Goal: Task Accomplishment & Management: Use online tool/utility

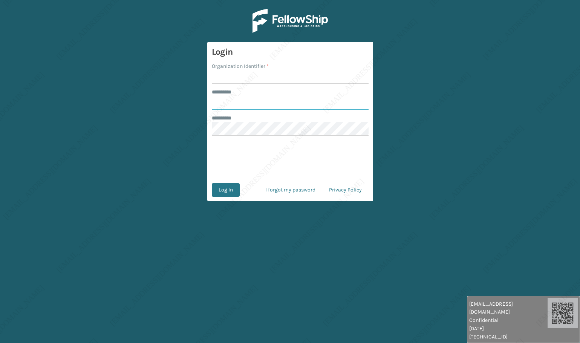
type input "******"
drag, startPoint x: 241, startPoint y: 79, endPoint x: 196, endPoint y: 72, distance: 45.8
click at [195, 74] on main "Login Organization Identifier * raven ******** * ****** ******** * Log In I for…" at bounding box center [290, 171] width 580 height 343
type input "[PERSON_NAME]"
click at [238, 105] on input "******" at bounding box center [290, 103] width 157 height 14
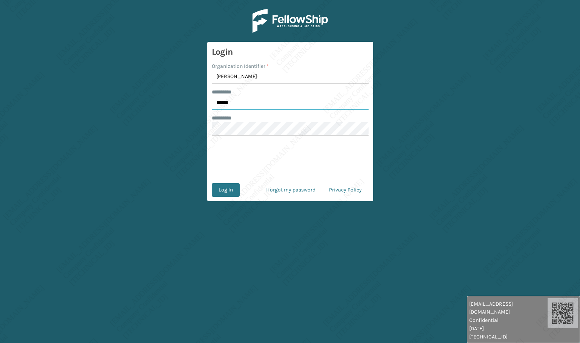
click at [238, 105] on input "******" at bounding box center [290, 103] width 157 height 14
type input "*****"
click at [228, 185] on button "Log In" at bounding box center [226, 190] width 28 height 14
click at [259, 99] on input "******" at bounding box center [290, 103] width 157 height 14
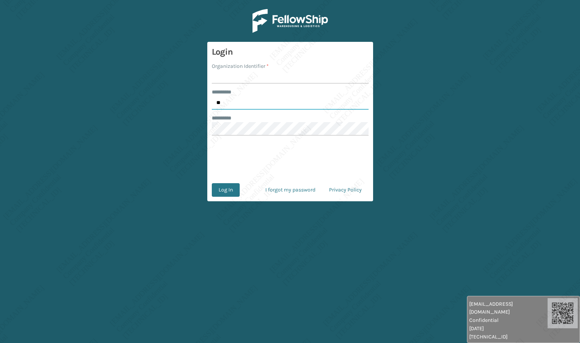
type input "*****"
click at [249, 82] on input "Organization Identifier *" at bounding box center [290, 77] width 157 height 14
type input "[PERSON_NAME]"
click at [228, 187] on button "Log In" at bounding box center [226, 190] width 28 height 14
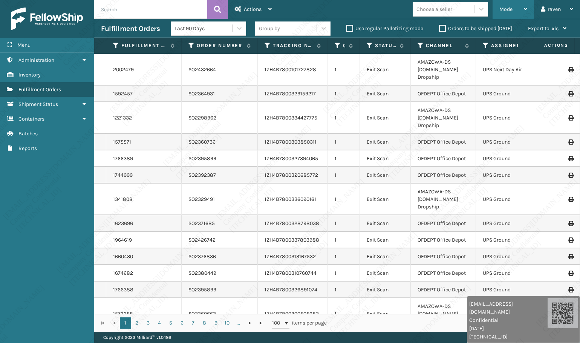
click at [507, 11] on span "Mode" at bounding box center [505, 9] width 13 height 6
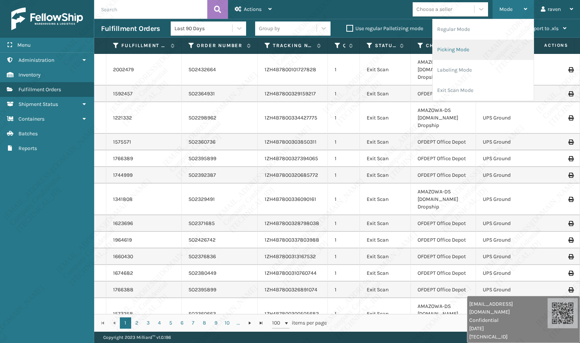
click at [490, 47] on li "Picking Mode" at bounding box center [482, 50] width 101 height 20
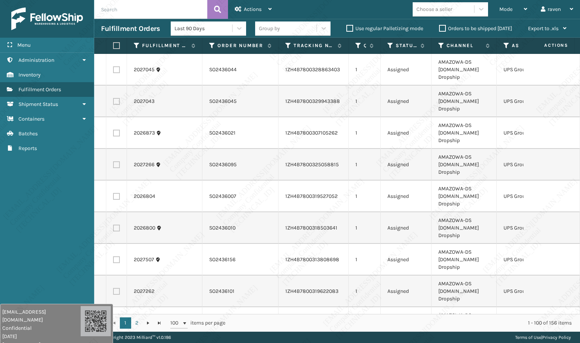
drag, startPoint x: 514, startPoint y: 326, endPoint x: 15, endPoint y: 328, distance: 498.9
click at [15, 328] on div "[EMAIL_ADDRESS][DOMAIN_NAME] Confidential [DATE] [TECHNICAL_ID]" at bounding box center [41, 328] width 78 height 41
click at [509, 9] on span "Mode" at bounding box center [505, 9] width 13 height 6
drag, startPoint x: 68, startPoint y: 182, endPoint x: 296, endPoint y: 73, distance: 252.5
click at [70, 182] on div "Menu Administration Inventory Fulfillment Orders Shipment Status Containers Bat…" at bounding box center [47, 171] width 94 height 343
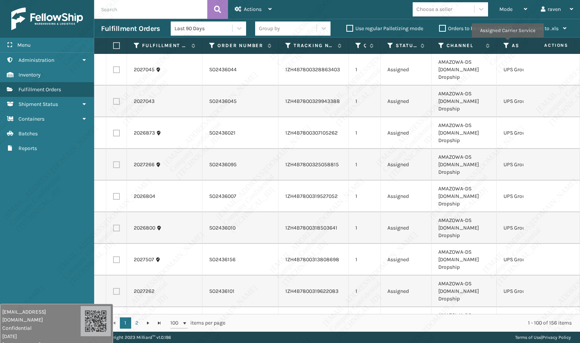
click at [506, 43] on icon at bounding box center [506, 45] width 6 height 7
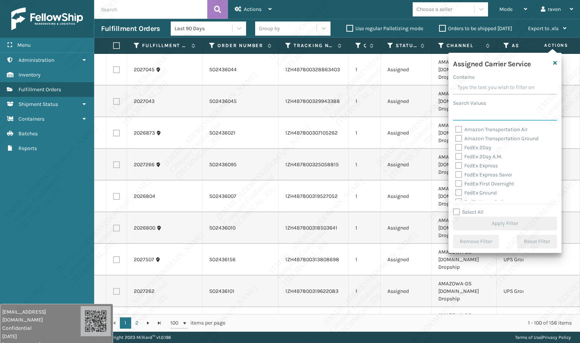
click at [484, 118] on input "Search Values" at bounding box center [505, 114] width 104 height 14
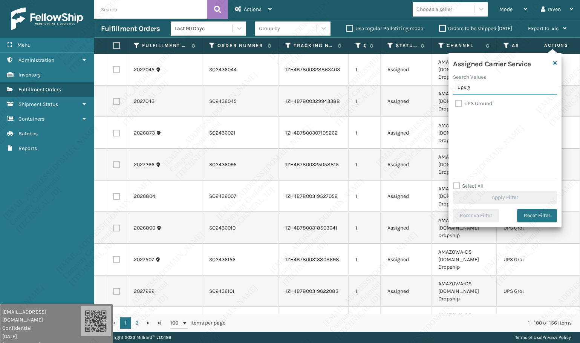
type input "ups g"
click at [481, 101] on label "UPS Ground" at bounding box center [473, 103] width 37 height 6
click at [455, 101] on input "UPS Ground" at bounding box center [455, 101] width 0 height 5
checkbox input "true"
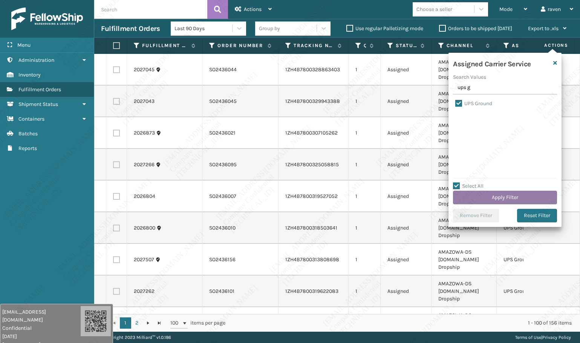
click at [507, 200] on button "Apply Filter" at bounding box center [505, 198] width 104 height 14
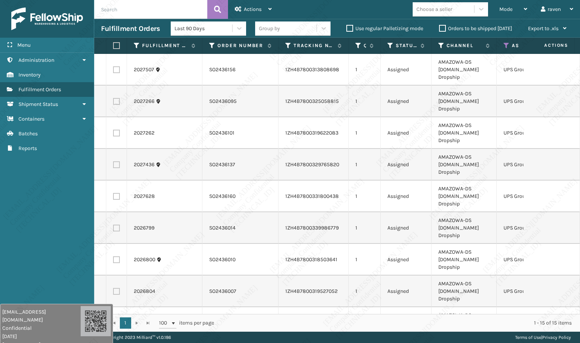
click at [114, 45] on label at bounding box center [115, 45] width 5 height 7
click at [113, 45] on input "checkbox" at bounding box center [113, 45] width 0 height 5
checkbox input "true"
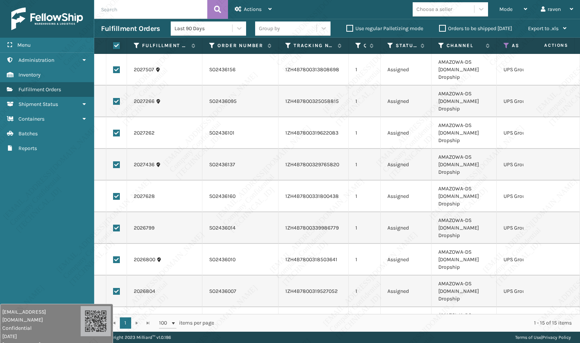
checkbox input "true"
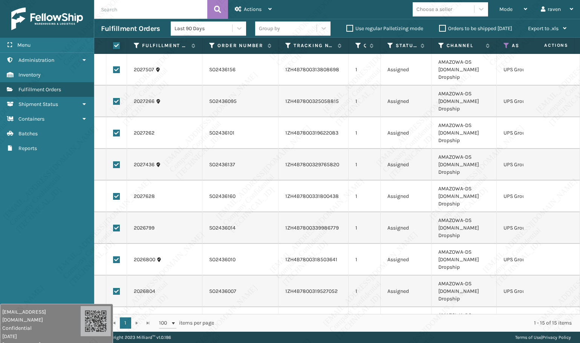
checkbox input "true"
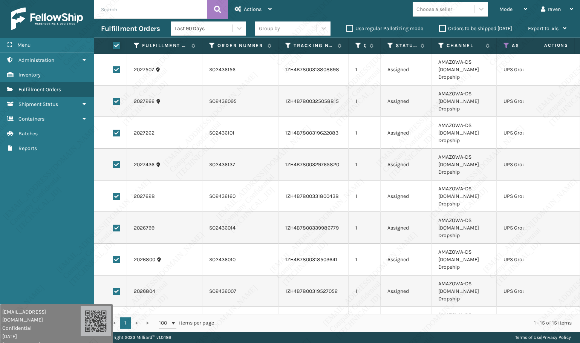
checkbox input "true"
click at [257, 7] on span "Actions" at bounding box center [253, 9] width 18 height 6
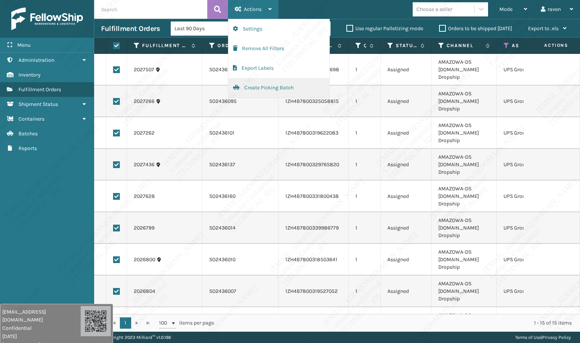
click at [248, 87] on button "Create Picking Batch" at bounding box center [278, 88] width 101 height 20
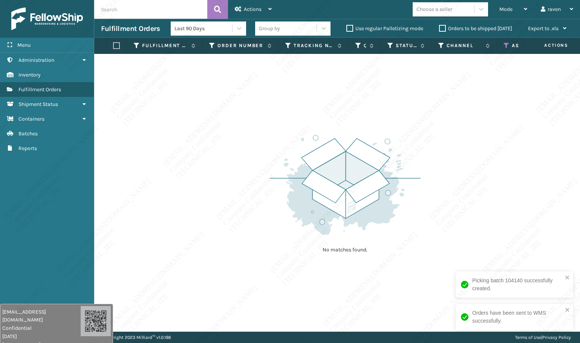
click at [507, 46] on icon at bounding box center [506, 45] width 6 height 7
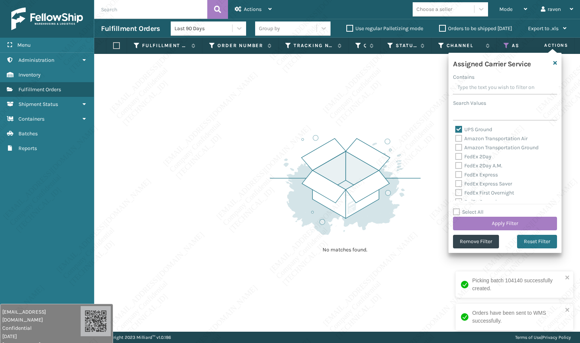
click at [476, 130] on label "UPS Ground" at bounding box center [473, 129] width 37 height 6
click at [455, 130] on input "UPS Ground" at bounding box center [455, 127] width 0 height 5
checkbox input "false"
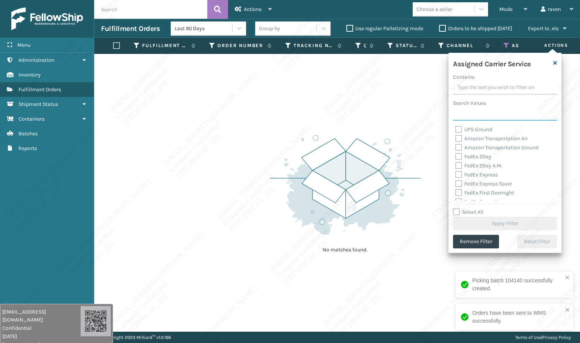
click at [475, 116] on input "Search Values" at bounding box center [505, 114] width 104 height 14
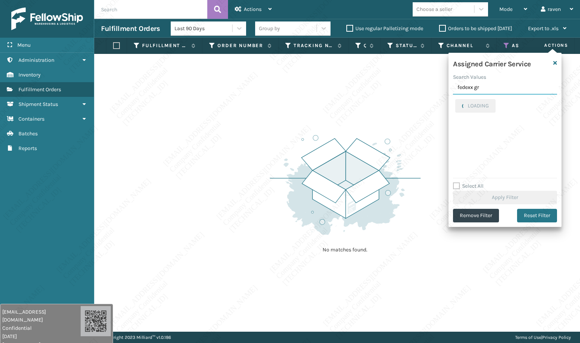
click at [470, 81] on input "fedexx gr" at bounding box center [505, 88] width 104 height 14
type input "fedex gr"
click at [473, 103] on label "FedEx Ground" at bounding box center [475, 103] width 41 height 6
click at [455, 103] on input "FedEx Ground" at bounding box center [455, 101] width 0 height 5
checkbox input "true"
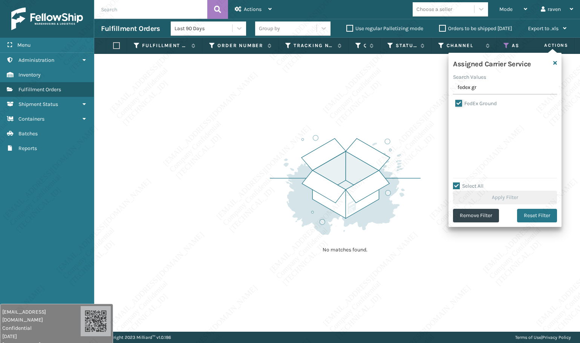
checkbox input "true"
click at [494, 195] on button "Apply Filter" at bounding box center [505, 198] width 104 height 14
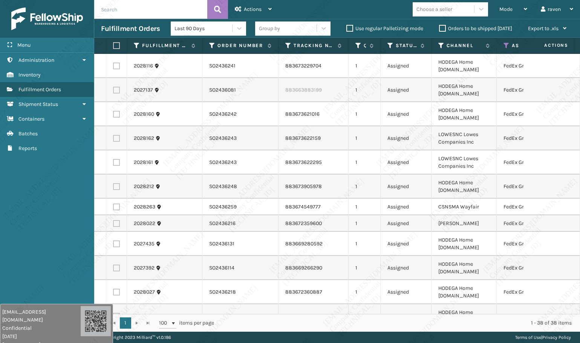
click at [115, 46] on label at bounding box center [115, 45] width 5 height 7
click at [113, 46] on input "checkbox" at bounding box center [113, 45] width 0 height 5
checkbox input "true"
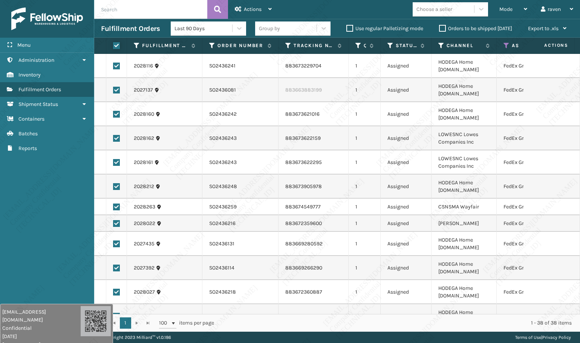
checkbox input "true"
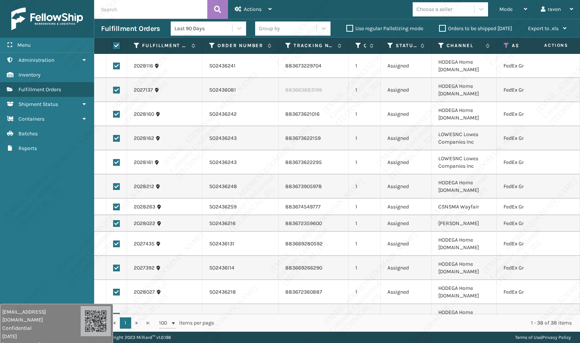
checkbox input "true"
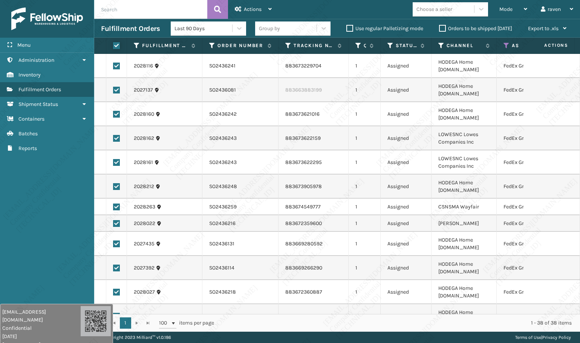
checkbox input "true"
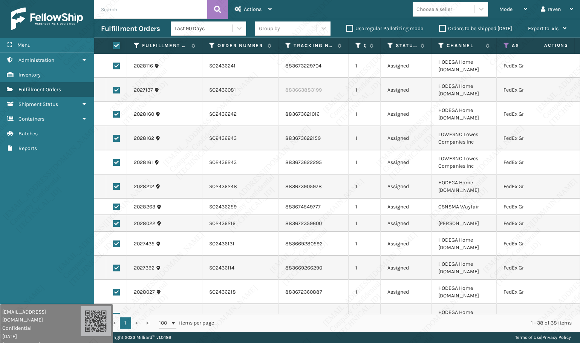
checkbox input "true"
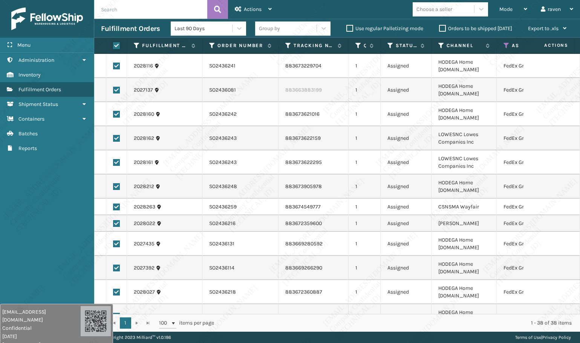
checkbox input "true"
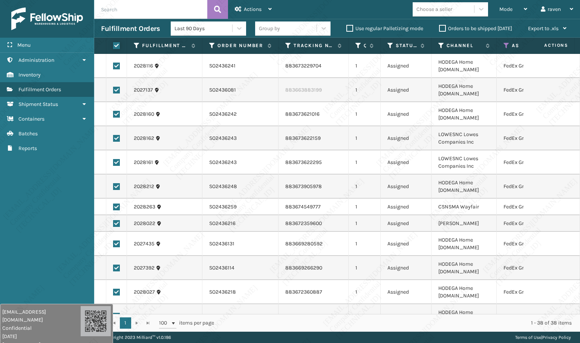
checkbox input "true"
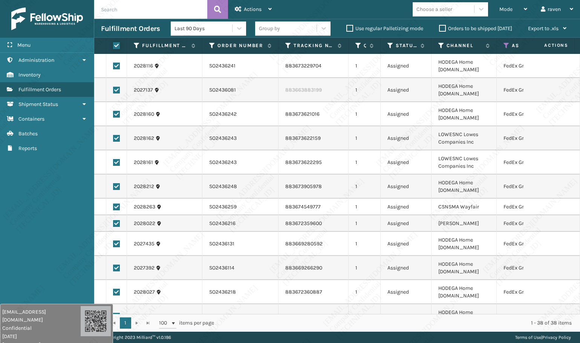
checkbox input "true"
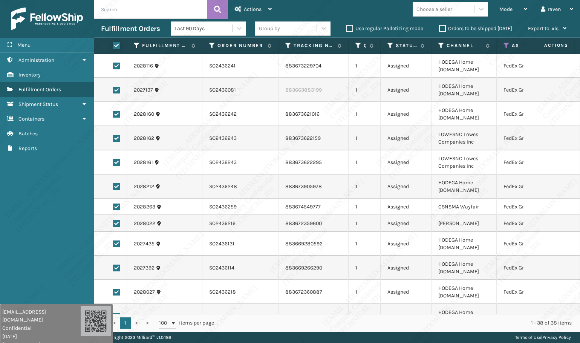
checkbox input "true"
drag, startPoint x: 260, startPoint y: 14, endPoint x: 260, endPoint y: 20, distance: 6.0
click at [261, 14] on div "Actions" at bounding box center [253, 9] width 37 height 19
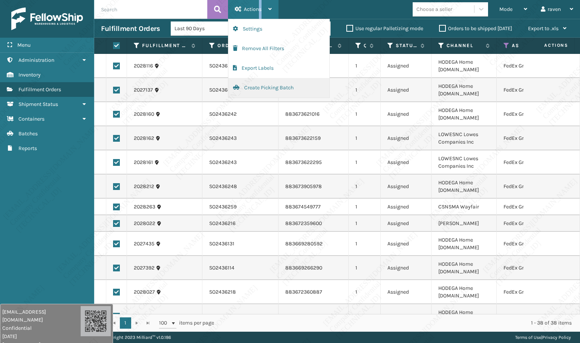
click at [246, 85] on button "Create Picking Batch" at bounding box center [278, 88] width 101 height 20
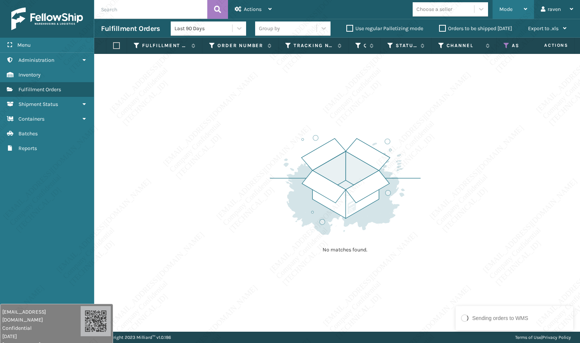
click at [502, 7] on span "Mode" at bounding box center [505, 9] width 13 height 6
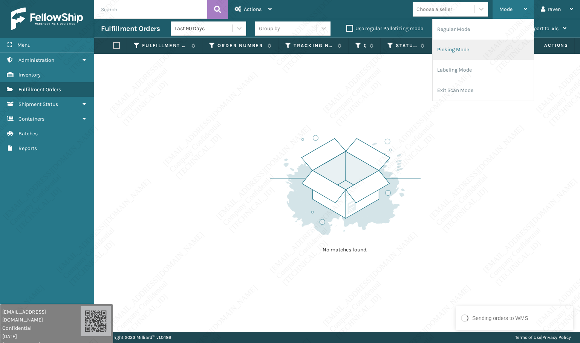
click at [454, 54] on li "Picking Mode" at bounding box center [482, 50] width 101 height 20
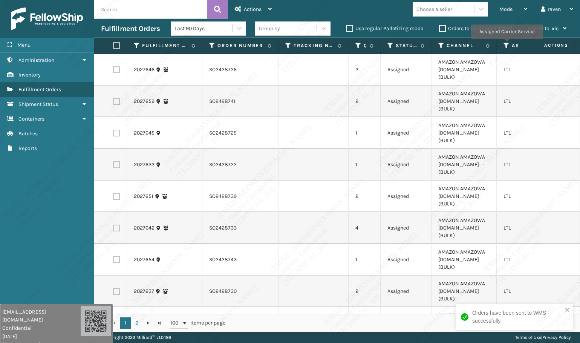
click at [506, 44] on icon at bounding box center [506, 45] width 6 height 7
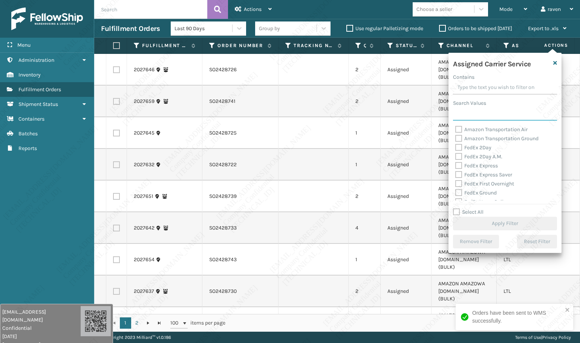
click at [479, 112] on input "Search Values" at bounding box center [505, 114] width 104 height 14
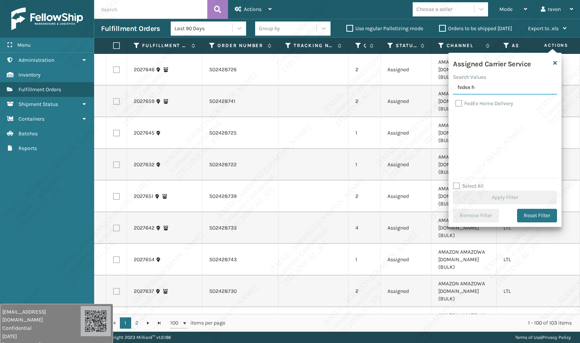
type input "fedex h"
click at [483, 100] on label "FedEx Home Delivery" at bounding box center [484, 103] width 58 height 6
click at [455, 100] on input "FedEx Home Delivery" at bounding box center [455, 101] width 0 height 5
checkbox input "true"
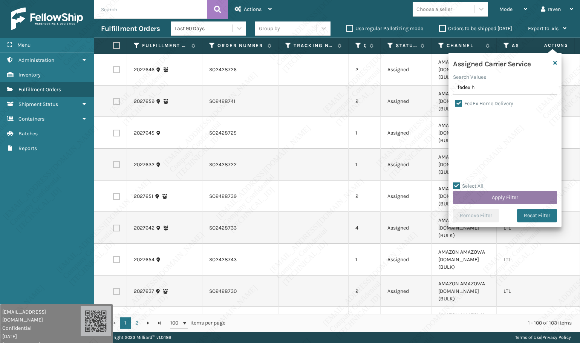
click at [515, 200] on button "Apply Filter" at bounding box center [505, 198] width 104 height 14
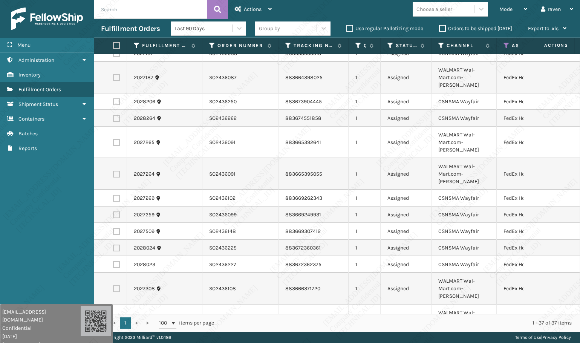
scroll to position [38, 0]
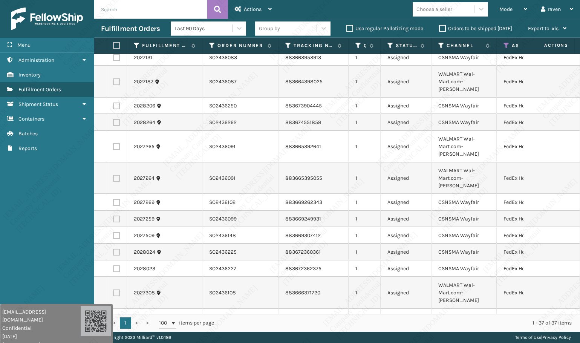
click at [116, 47] on label at bounding box center [115, 45] width 5 height 7
click at [113, 47] on input "checkbox" at bounding box center [113, 45] width 0 height 5
checkbox input "true"
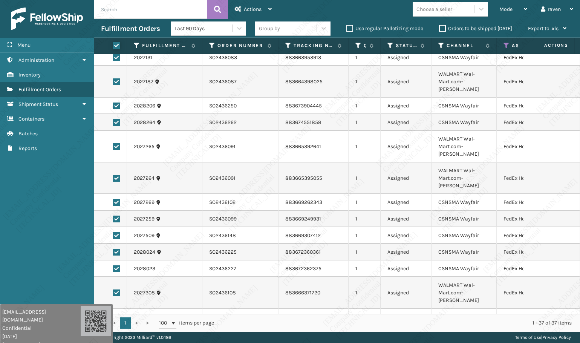
checkbox input "true"
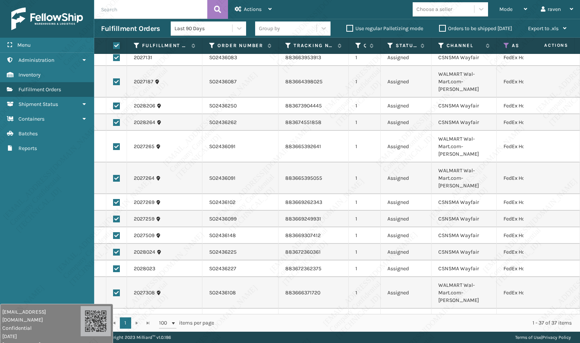
checkbox input "true"
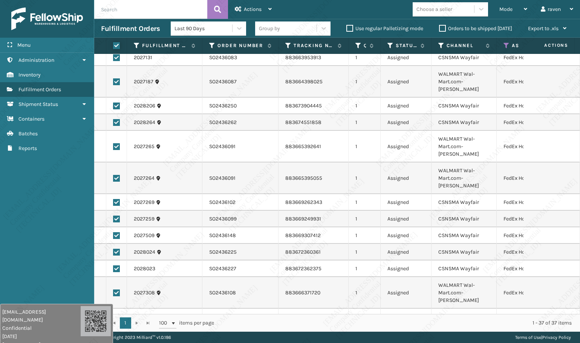
checkbox input "true"
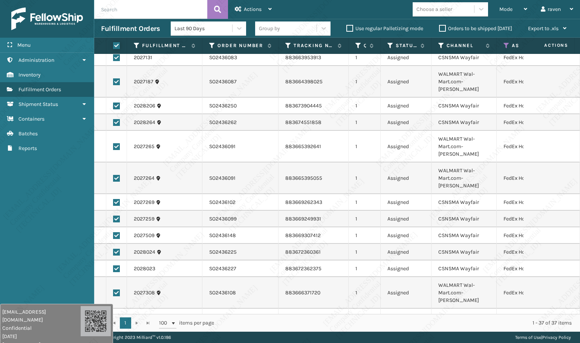
checkbox input "true"
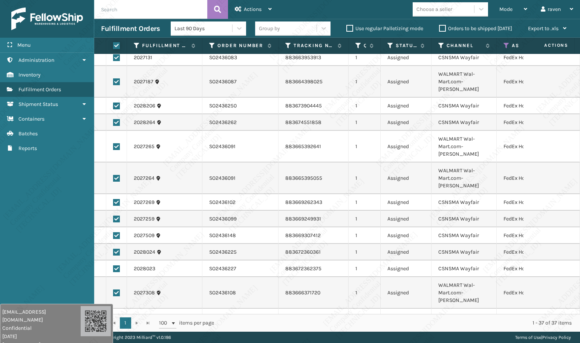
checkbox input "true"
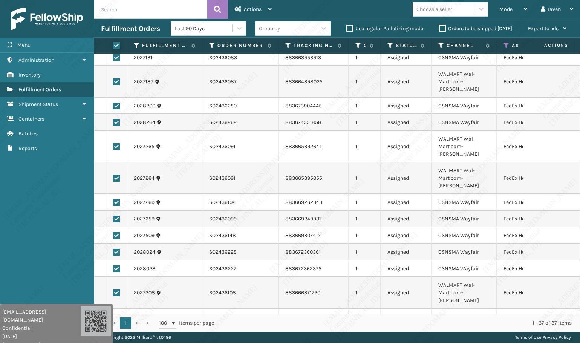
checkbox input "true"
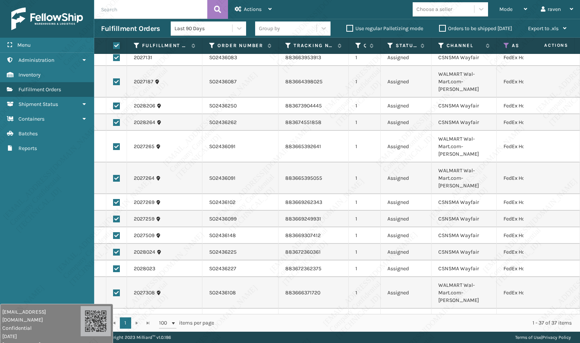
checkbox input "true"
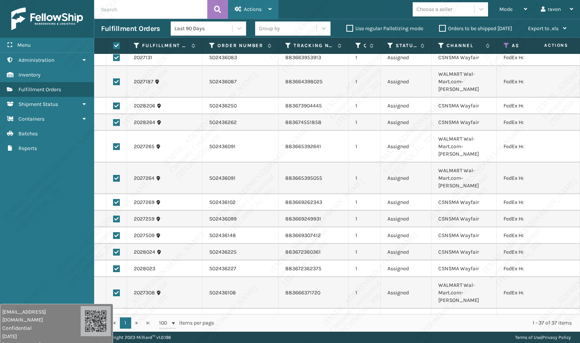
click at [259, 8] on span "Actions" at bounding box center [253, 9] width 18 height 6
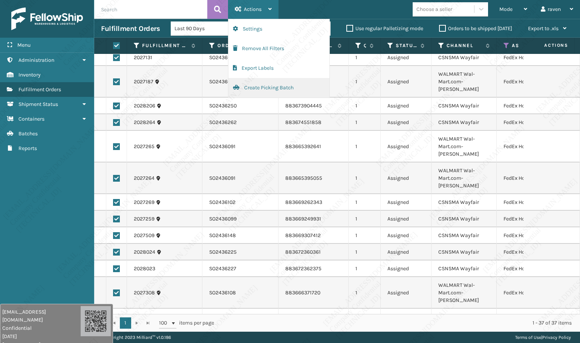
click at [256, 88] on button "Create Picking Batch" at bounding box center [278, 88] width 101 height 20
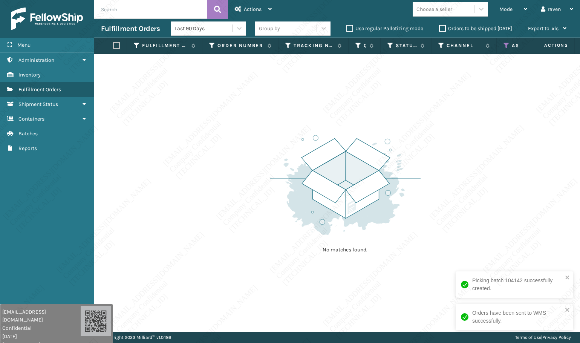
click at [505, 44] on icon at bounding box center [506, 45] width 6 height 7
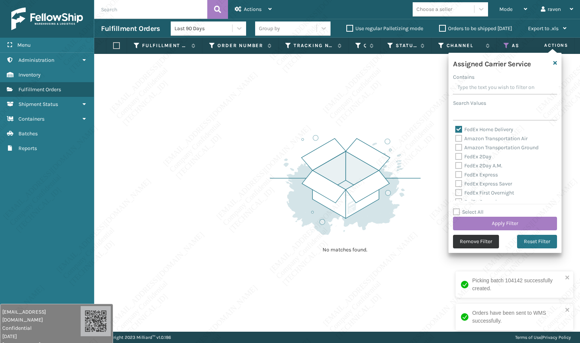
click at [480, 244] on button "Remove Filter" at bounding box center [476, 242] width 46 height 14
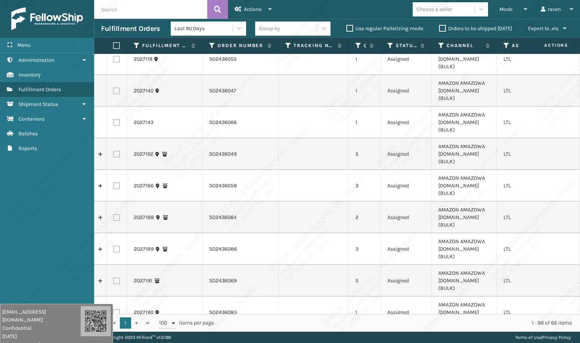
scroll to position [0, 0]
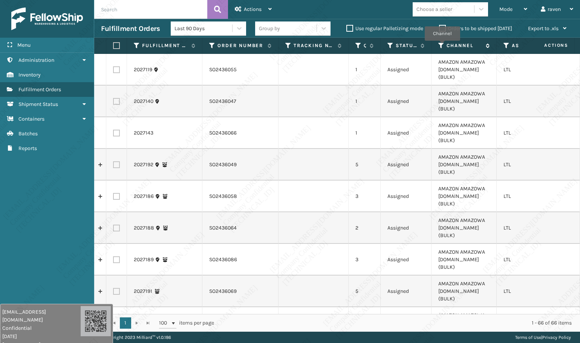
click at [442, 46] on icon at bounding box center [441, 45] width 6 height 7
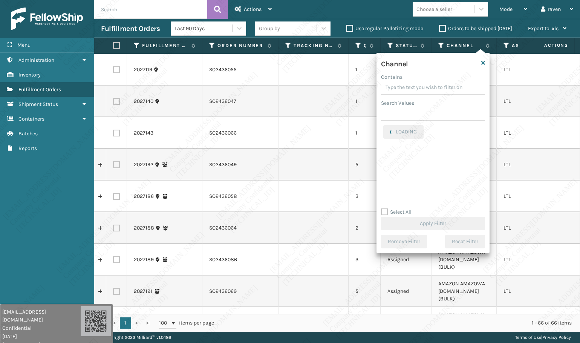
click at [412, 122] on div "Channel Contains Search Values LOADING Select All Apply Filter Remove Filter Re…" at bounding box center [432, 153] width 113 height 200
click at [413, 117] on input "Search Values" at bounding box center [433, 114] width 104 height 14
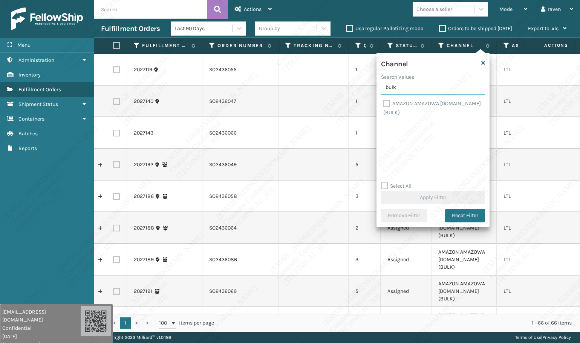
type input "bulk"
click at [388, 104] on label "AMAZON AMAZOWA [DOMAIN_NAME] (BULK)" at bounding box center [432, 107] width 98 height 15
click at [383, 104] on input "AMAZON AMAZOWA [DOMAIN_NAME] (BULK)" at bounding box center [383, 101] width 0 height 5
checkbox input "true"
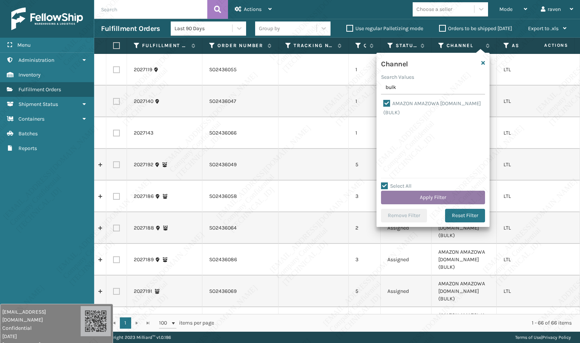
click at [430, 195] on button "Apply Filter" at bounding box center [433, 198] width 104 height 14
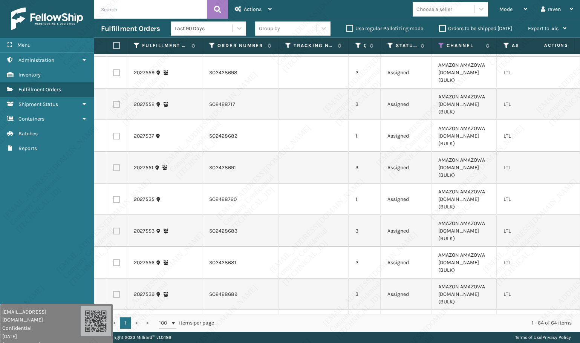
scroll to position [874, 0]
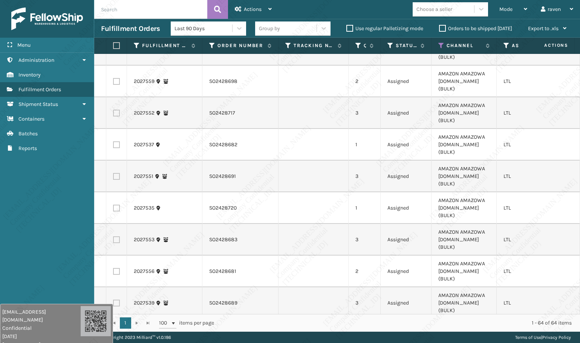
click at [117, 47] on label at bounding box center [115, 45] width 5 height 7
click at [113, 47] on input "checkbox" at bounding box center [113, 45] width 0 height 5
checkbox input "true"
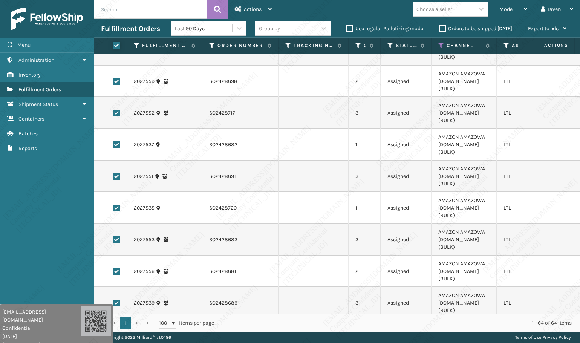
checkbox input "true"
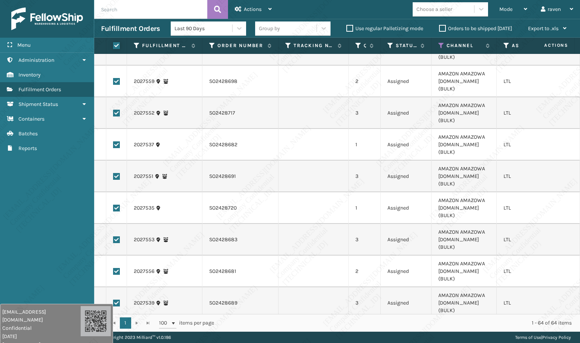
checkbox input "true"
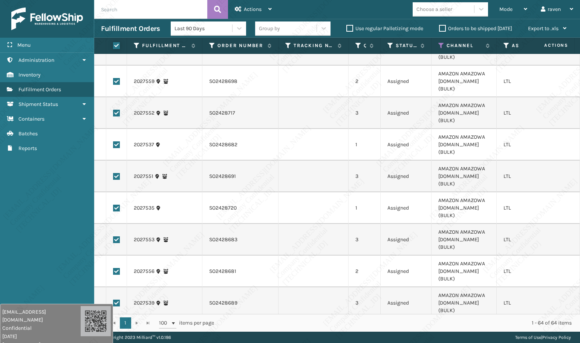
checkbox input "true"
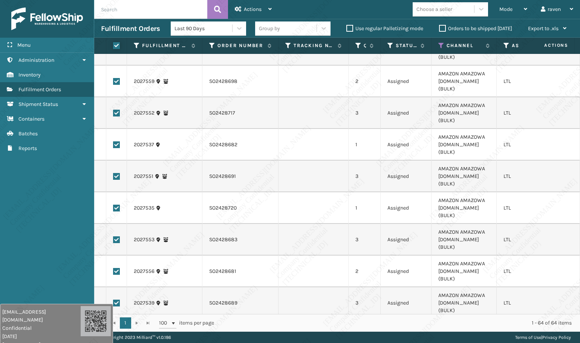
checkbox input "true"
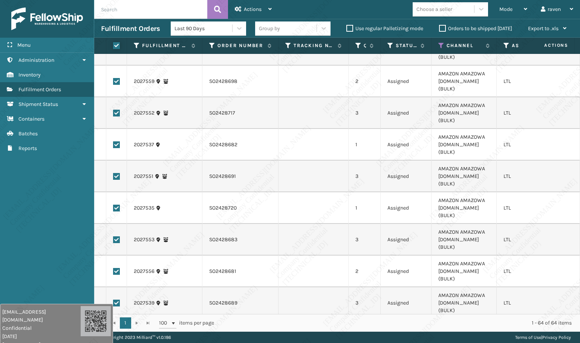
checkbox input "true"
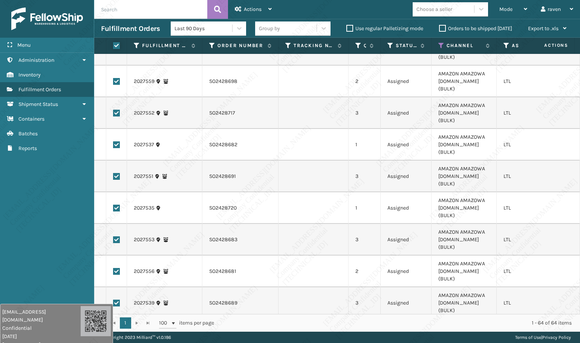
checkbox input "true"
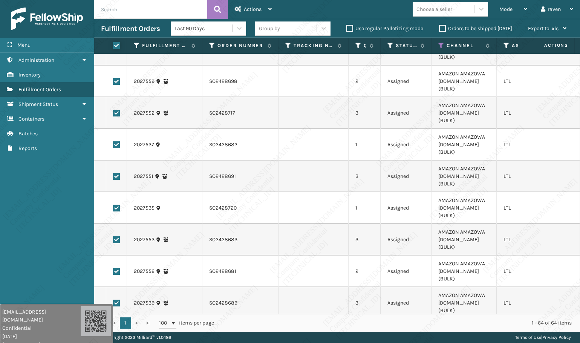
checkbox input "true"
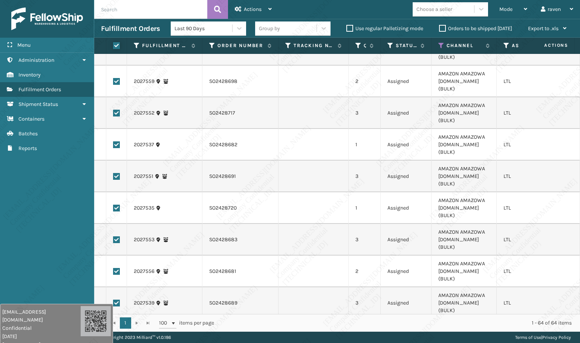
checkbox input "true"
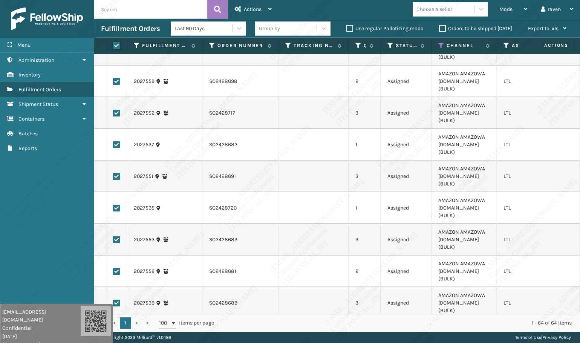
checkbox input "true"
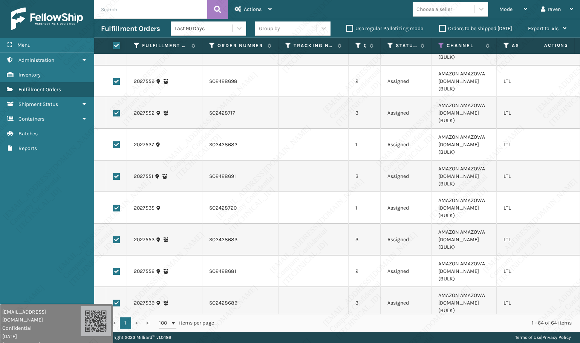
checkbox input "true"
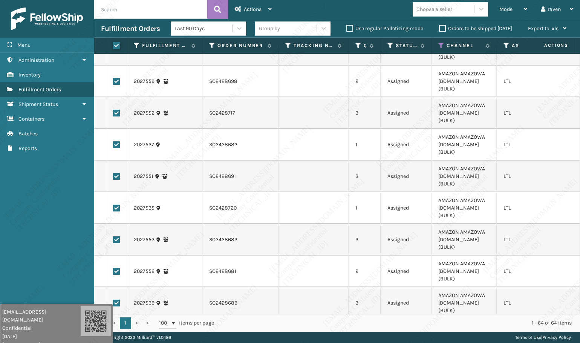
checkbox input "true"
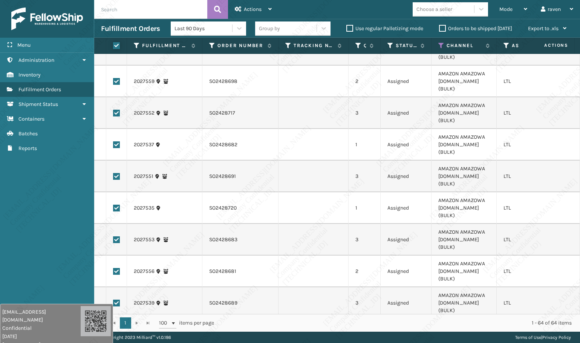
checkbox input "true"
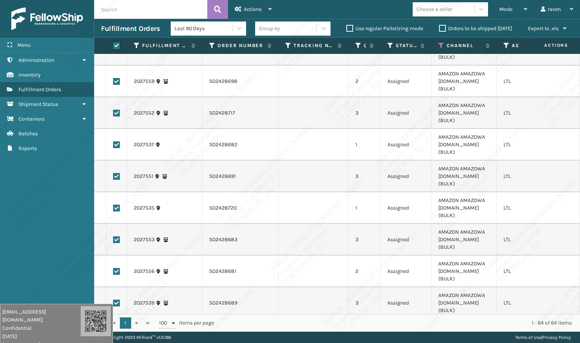
checkbox input "true"
click at [256, 6] on div "Actions" at bounding box center [253, 9] width 37 height 19
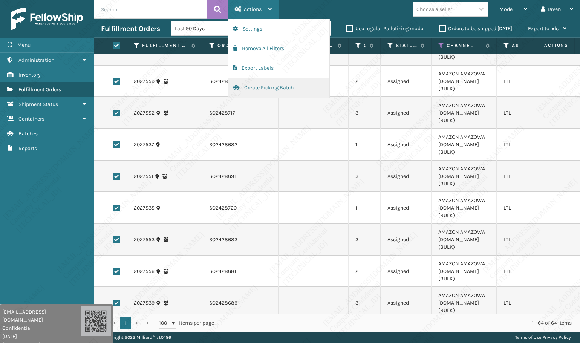
click at [253, 86] on button "Create Picking Batch" at bounding box center [278, 88] width 101 height 20
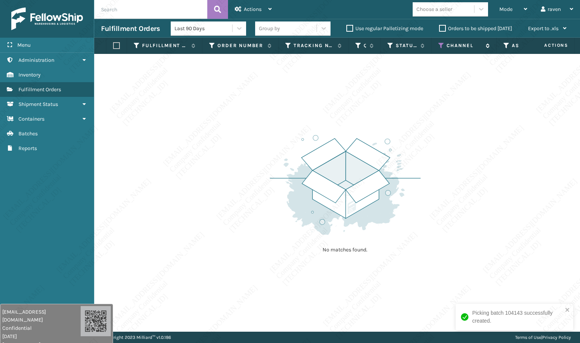
click at [439, 43] on icon at bounding box center [441, 45] width 6 height 7
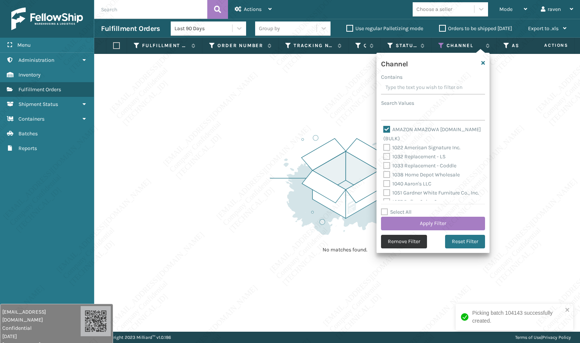
click at [403, 239] on button "Remove Filter" at bounding box center [404, 242] width 46 height 14
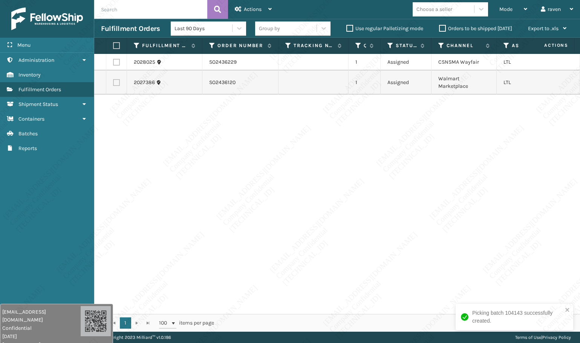
click at [448, 195] on div "2028025 SO2436229 1 Assigned CSNSMA Wayfair LTL 2027386 SO2436120 1 Assigned Wa…" at bounding box center [336, 184] width 485 height 260
click at [116, 60] on label at bounding box center [116, 62] width 7 height 7
click at [113, 60] on input "checkbox" at bounding box center [113, 61] width 0 height 5
checkbox input "true"
click at [260, 6] on span "Actions" at bounding box center [253, 9] width 18 height 6
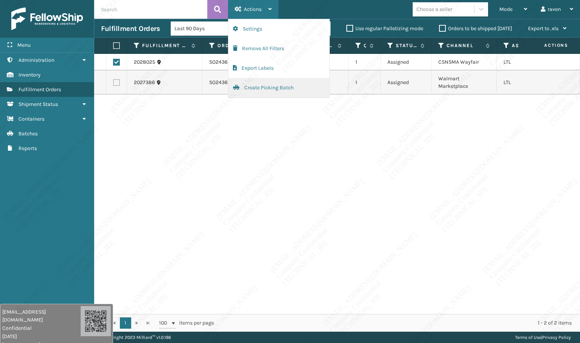
click at [269, 83] on button "Create Picking Batch" at bounding box center [278, 88] width 101 height 20
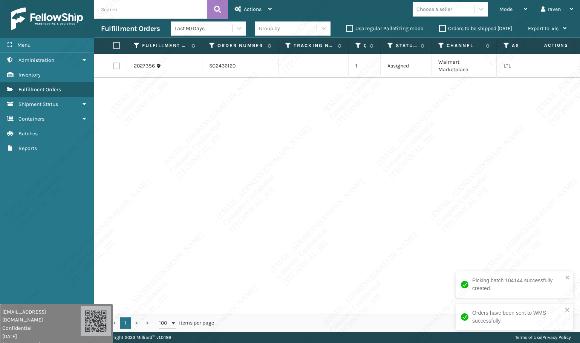
click at [393, 137] on div "2027386 SO2436120 1 Assigned Walmart Marketplace LTL" at bounding box center [336, 184] width 485 height 260
click at [114, 41] on th at bounding box center [116, 46] width 21 height 16
click at [117, 44] on label at bounding box center [115, 45] width 5 height 7
click at [113, 44] on input "checkbox" at bounding box center [113, 45] width 0 height 5
checkbox input "true"
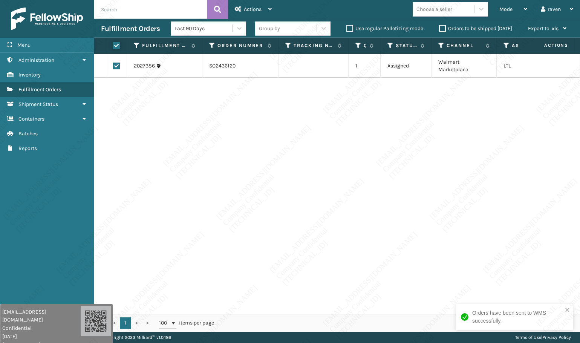
checkbox input "true"
click at [245, 6] on span "Actions" at bounding box center [253, 9] width 18 height 6
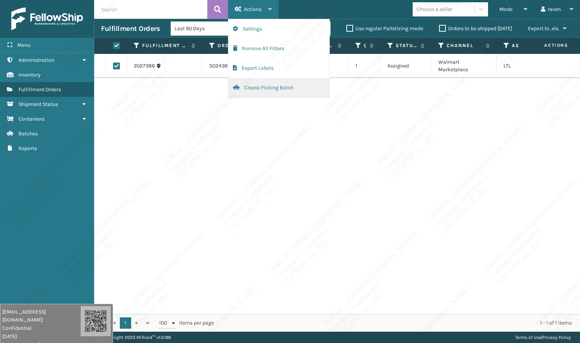
click at [261, 89] on button "Create Picking Batch" at bounding box center [278, 88] width 101 height 20
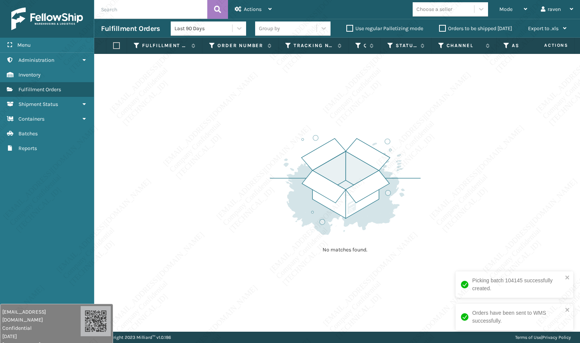
click at [181, 79] on div "No matches found." at bounding box center [336, 193] width 485 height 278
click at [390, 285] on div "No matches found." at bounding box center [336, 193] width 485 height 278
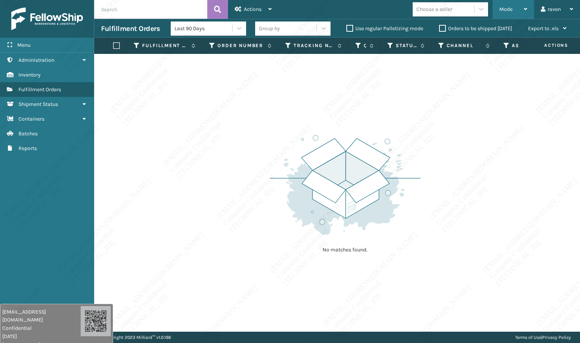
click at [505, 5] on div "Mode" at bounding box center [513, 9] width 28 height 19
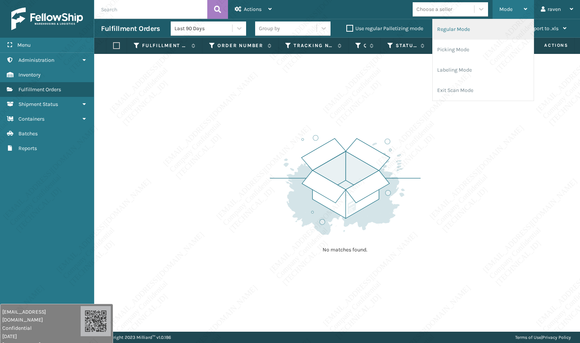
click at [494, 28] on li "Regular Mode" at bounding box center [482, 29] width 101 height 20
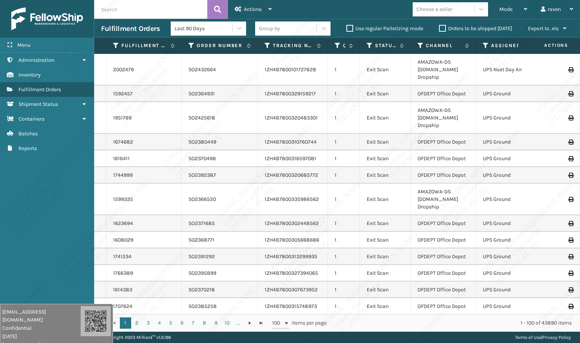
click at [137, 12] on input "text" at bounding box center [150, 9] width 113 height 19
paste input "SO2436193"
type input "SO2436193"
click at [207, 14] on button at bounding box center [217, 9] width 21 height 19
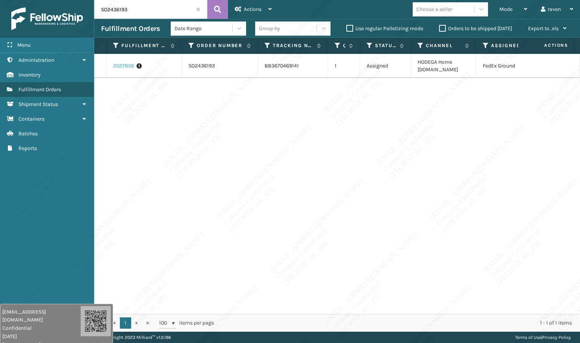
click at [126, 63] on link "2027806" at bounding box center [123, 66] width 21 height 8
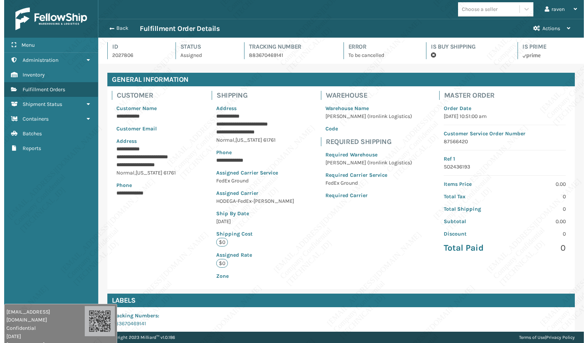
scroll to position [18, 485]
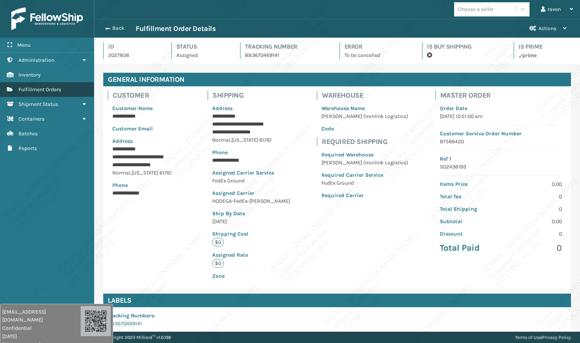
click at [38, 90] on span "Fulfillment Orders" at bounding box center [39, 89] width 43 height 6
click at [111, 26] on button "Back" at bounding box center [118, 28] width 35 height 7
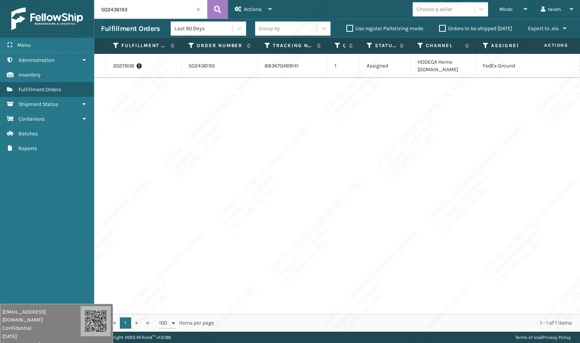
click at [197, 7] on span at bounding box center [198, 9] width 5 height 5
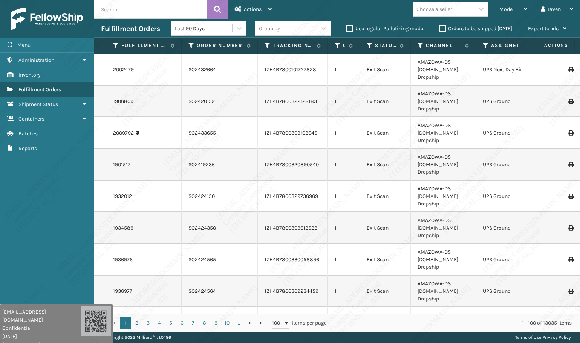
click at [501, 8] on span "Mode" at bounding box center [505, 9] width 13 height 6
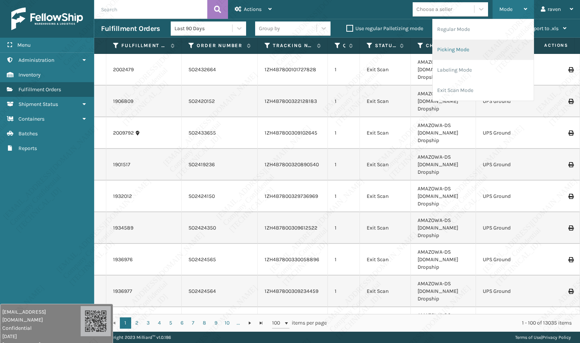
click at [470, 52] on li "Picking Mode" at bounding box center [482, 50] width 101 height 20
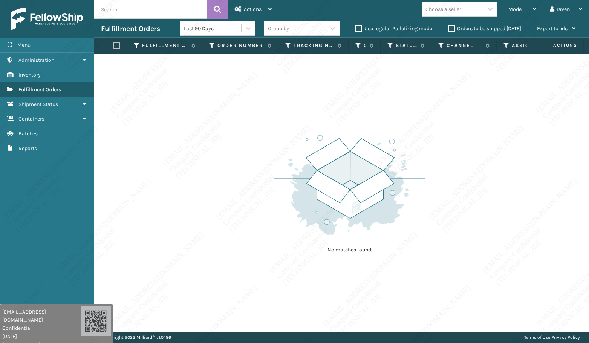
click at [251, 110] on div "No matches found." at bounding box center [341, 193] width 494 height 278
click at [520, 11] on span "Mode" at bounding box center [514, 9] width 13 height 6
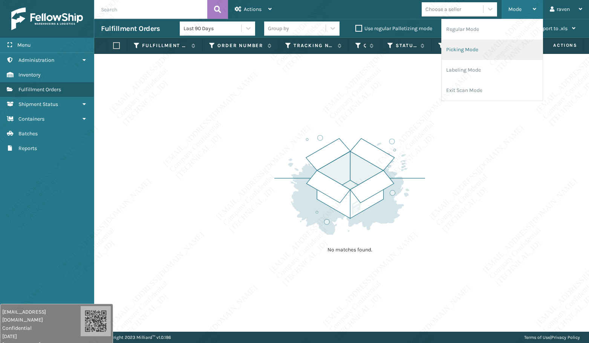
click at [503, 44] on li "Picking Mode" at bounding box center [491, 50] width 101 height 20
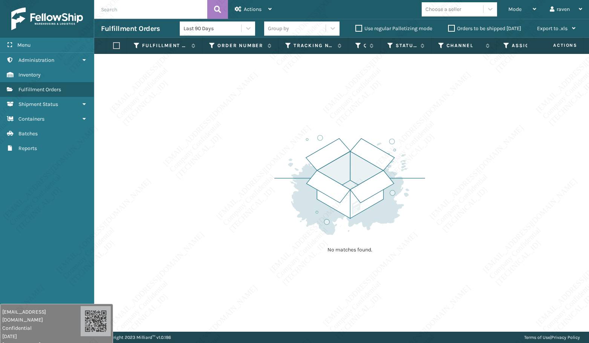
click at [415, 142] on img at bounding box center [349, 185] width 151 height 104
click at [416, 139] on img at bounding box center [349, 185] width 151 height 104
click at [418, 137] on img at bounding box center [349, 185] width 151 height 104
click at [419, 136] on img at bounding box center [349, 185] width 151 height 104
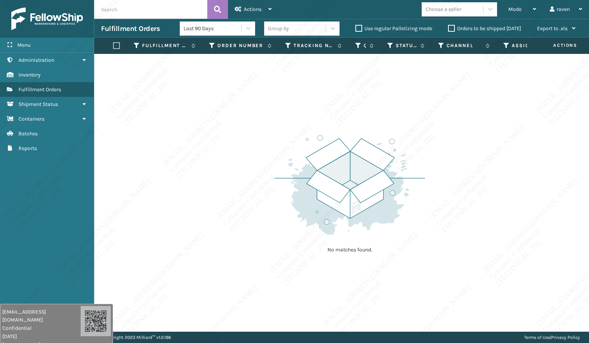
click at [416, 158] on img at bounding box center [349, 185] width 151 height 104
click at [429, 138] on div "No matches found." at bounding box center [341, 193] width 494 height 278
click at [430, 136] on div "No matches found." at bounding box center [341, 193] width 494 height 278
click at [453, 156] on div "No matches found." at bounding box center [341, 193] width 494 height 278
click at [453, 157] on div "No matches found." at bounding box center [341, 193] width 494 height 278
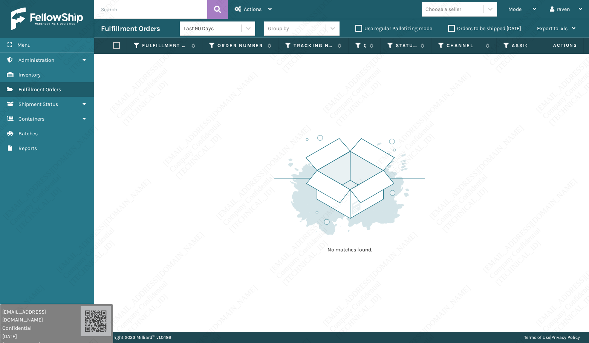
click at [457, 177] on div "No matches found." at bounding box center [341, 193] width 494 height 278
click at [456, 178] on div "No matches found." at bounding box center [341, 193] width 494 height 278
click at [456, 177] on div "No matches found." at bounding box center [341, 193] width 494 height 278
click at [456, 178] on div "No matches found." at bounding box center [341, 193] width 494 height 278
click at [454, 178] on div "No matches found." at bounding box center [341, 193] width 494 height 278
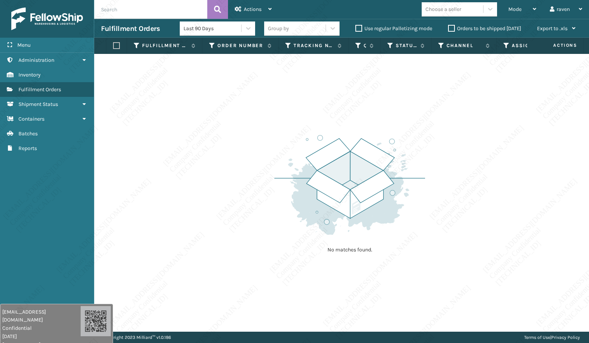
click at [454, 180] on div "No matches found." at bounding box center [341, 193] width 494 height 278
click at [455, 180] on div "No matches found." at bounding box center [341, 193] width 494 height 278
drag, startPoint x: 455, startPoint y: 180, endPoint x: 456, endPoint y: 188, distance: 8.4
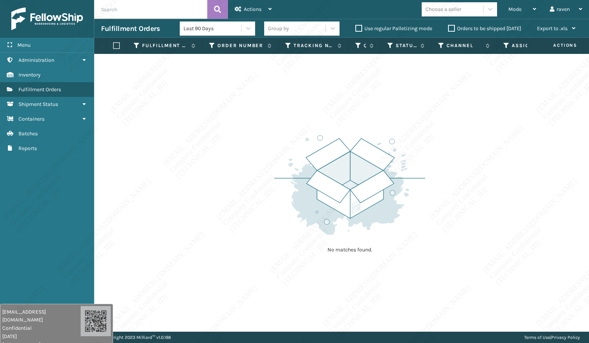
click at [456, 188] on div "No matches found." at bounding box center [341, 193] width 494 height 278
click at [494, 183] on div "No matches found." at bounding box center [341, 193] width 494 height 278
click at [543, 188] on div "No matches found." at bounding box center [341, 193] width 494 height 278
click at [543, 187] on div "No matches found." at bounding box center [341, 193] width 494 height 278
drag, startPoint x: 547, startPoint y: 191, endPoint x: 570, endPoint y: 216, distance: 33.6
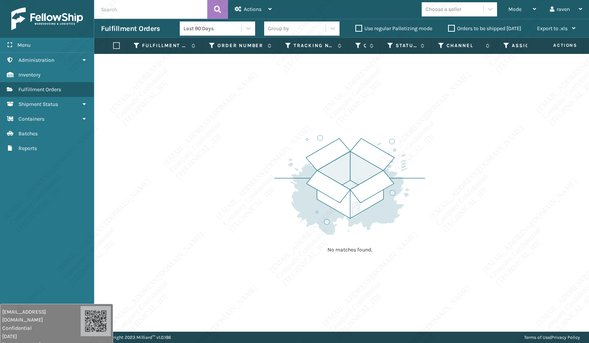
click at [571, 215] on div "No matches found." at bounding box center [341, 193] width 494 height 278
click at [572, 218] on div "No matches found." at bounding box center [341, 193] width 494 height 278
click at [574, 215] on div "No matches found." at bounding box center [341, 193] width 494 height 278
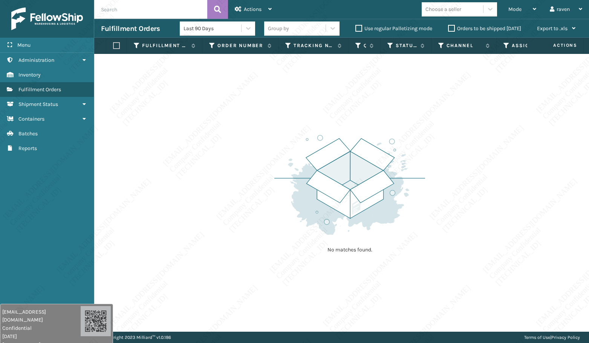
click at [575, 220] on div "No matches found." at bounding box center [341, 193] width 494 height 278
click at [575, 221] on div "No matches found." at bounding box center [341, 193] width 494 height 278
click at [576, 221] on div "No matches found." at bounding box center [341, 193] width 494 height 278
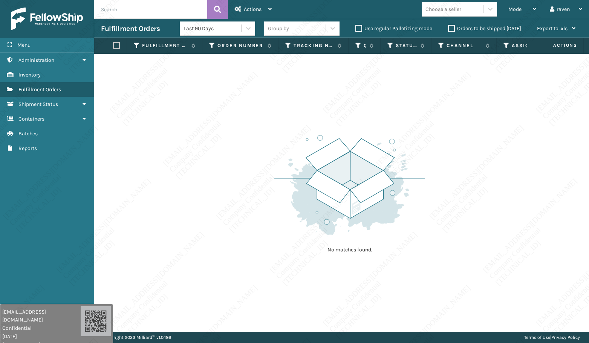
click at [575, 224] on div "No matches found." at bounding box center [341, 193] width 494 height 278
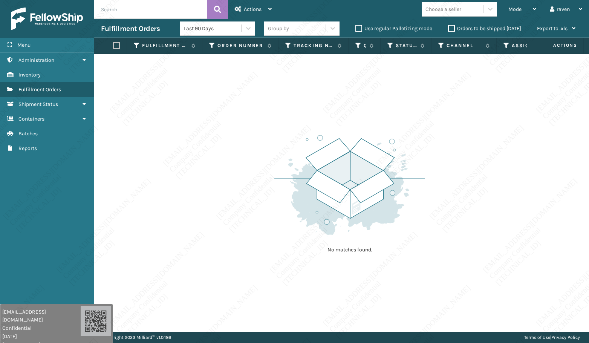
click at [575, 226] on div "No matches found." at bounding box center [341, 193] width 494 height 278
click at [578, 229] on div "No matches found." at bounding box center [341, 193] width 494 height 278
click at [578, 230] on div "No matches found." at bounding box center [341, 193] width 494 height 278
click at [579, 230] on div "No matches found." at bounding box center [341, 193] width 494 height 278
click at [579, 232] on div "No matches found." at bounding box center [341, 193] width 494 height 278
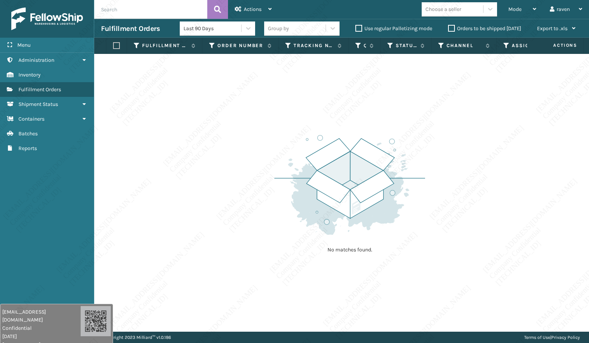
click at [579, 232] on div "No matches found." at bounding box center [341, 193] width 494 height 278
click at [579, 233] on div "No matches found." at bounding box center [341, 193] width 494 height 278
click at [579, 235] on div "No matches found." at bounding box center [341, 193] width 494 height 278
click at [496, 207] on div "No matches found." at bounding box center [341, 193] width 494 height 278
click at [320, 95] on div "No matches found." at bounding box center [341, 193] width 494 height 278
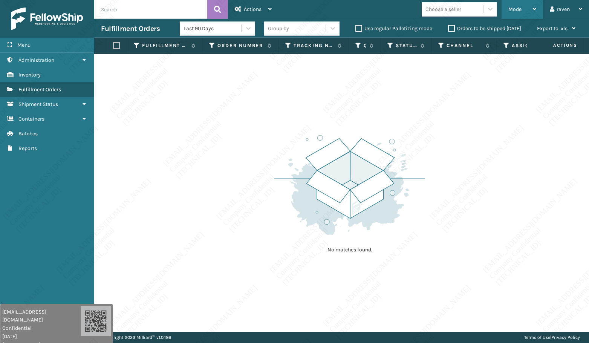
click at [511, 9] on span "Mode" at bounding box center [514, 9] width 13 height 6
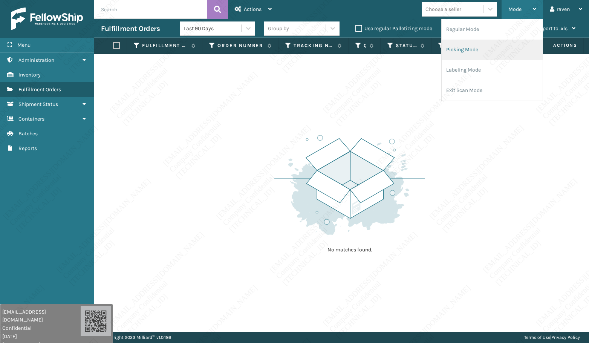
click at [485, 52] on li "Picking Mode" at bounding box center [491, 50] width 101 height 20
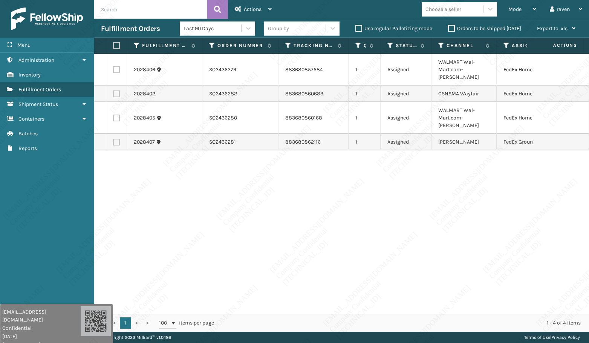
click at [385, 154] on div "2028406 SO2436279 883680857584 1 Assigned WALMART Wal-Mart.com-[PERSON_NAME] Fe…" at bounding box center [341, 184] width 494 height 260
click at [403, 155] on div "2028406 SO2436279 883680857584 1 Assigned WALMART Wal-Mart.com-[PERSON_NAME] Fe…" at bounding box center [341, 184] width 494 height 260
click at [311, 178] on div "2028406 SO2436279 883680857584 1 Assigned WALMART Wal-Mart.com-[PERSON_NAME] Fe…" at bounding box center [341, 184] width 494 height 260
click at [121, 64] on td at bounding box center [116, 70] width 21 height 32
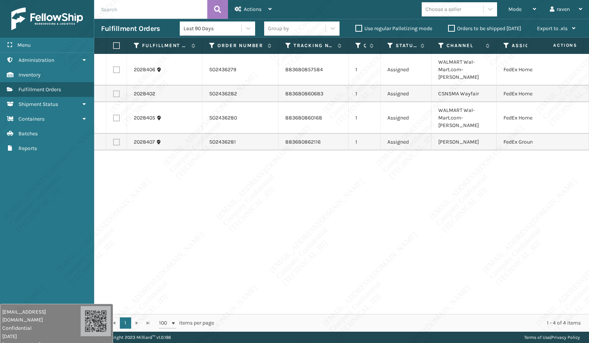
click at [119, 66] on label at bounding box center [116, 69] width 7 height 7
click at [113, 66] on input "checkbox" at bounding box center [113, 68] width 0 height 5
checkbox input "true"
drag, startPoint x: 116, startPoint y: 87, endPoint x: 116, endPoint y: 99, distance: 12.0
click at [116, 90] on label at bounding box center [116, 93] width 7 height 7
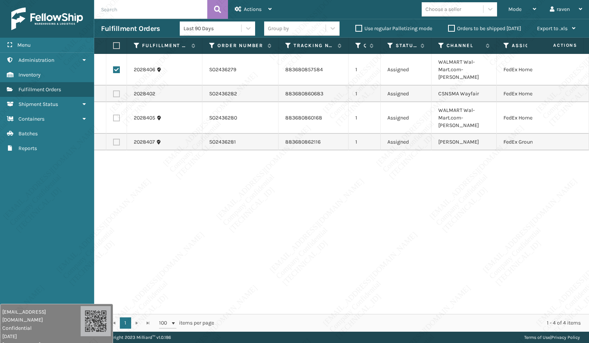
click at [113, 90] on input "checkbox" at bounding box center [113, 92] width 0 height 5
checkbox input "true"
click at [116, 114] on label at bounding box center [116, 117] width 7 height 7
click at [113, 114] on input "checkbox" at bounding box center [113, 116] width 0 height 5
checkbox input "true"
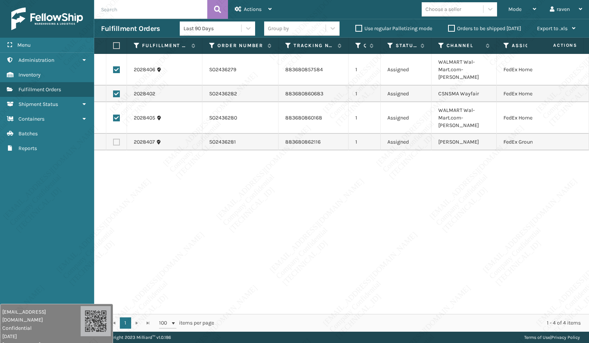
click at [189, 180] on div "2028406 SO2436279 883680857584 1 Assigned WALMART Wal-Mart.com-[PERSON_NAME] Fe…" at bounding box center [341, 184] width 494 height 260
click at [260, 7] on span "Actions" at bounding box center [253, 9] width 18 height 6
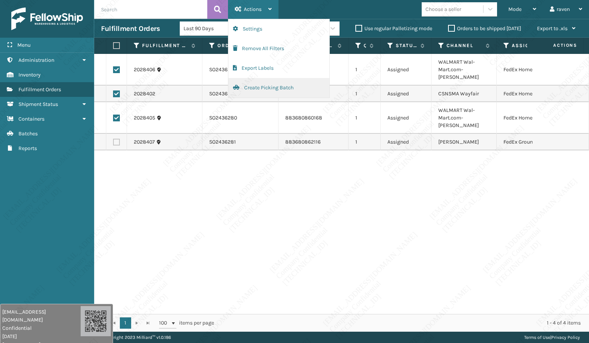
click at [286, 91] on button "Create Picking Batch" at bounding box center [278, 88] width 101 height 20
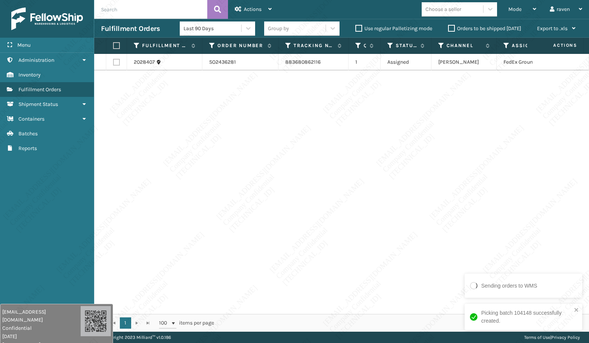
click at [395, 214] on div "2028407 SO2436281 883680862116 1 Assigned Ashley Furniture FedEx Ground" at bounding box center [341, 184] width 494 height 260
drag, startPoint x: 287, startPoint y: 106, endPoint x: 291, endPoint y: 105, distance: 4.3
click at [291, 105] on div "2028407 SO2436281 883680862116 1 Assigned Ashley Furniture FedEx Ground" at bounding box center [341, 184] width 494 height 260
click at [169, 120] on div "2028407 SO2436281 883680862116 1 Assigned Ashley Furniture FedEx Ground" at bounding box center [341, 184] width 494 height 260
click at [116, 47] on label at bounding box center [115, 45] width 5 height 7
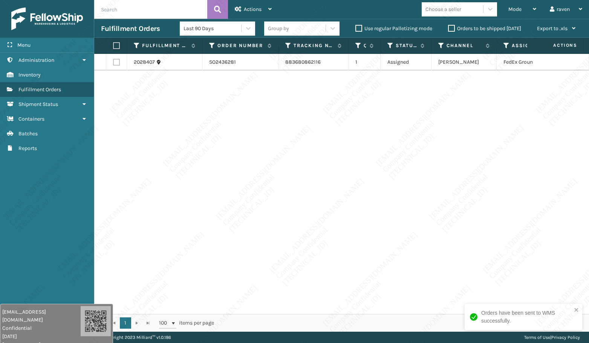
click at [113, 47] on input "checkbox" at bounding box center [113, 45] width 0 height 5
checkbox input "true"
click at [256, 0] on div "Actions" at bounding box center [253, 9] width 37 height 19
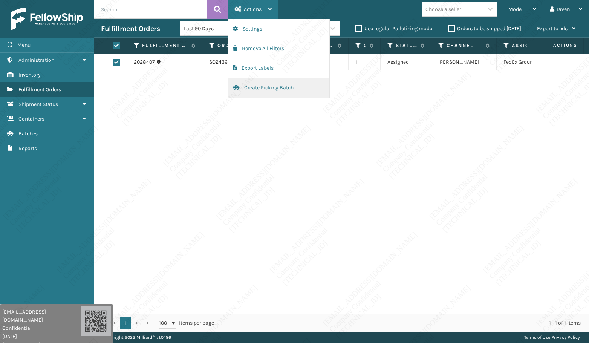
click at [258, 86] on button "Create Picking Batch" at bounding box center [278, 88] width 101 height 20
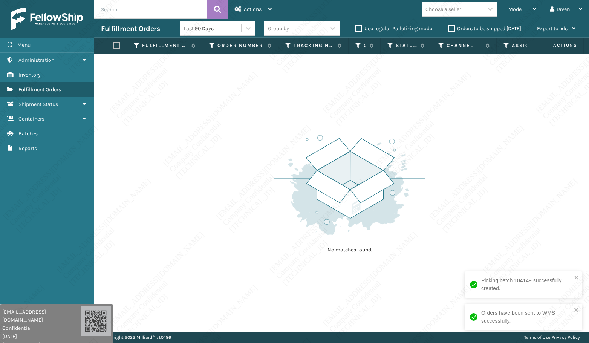
drag, startPoint x: 505, startPoint y: 185, endPoint x: 507, endPoint y: 180, distance: 4.6
click at [505, 184] on div "No matches found." at bounding box center [341, 193] width 494 height 278
click at [518, 11] on span "Mode" at bounding box center [514, 9] width 13 height 6
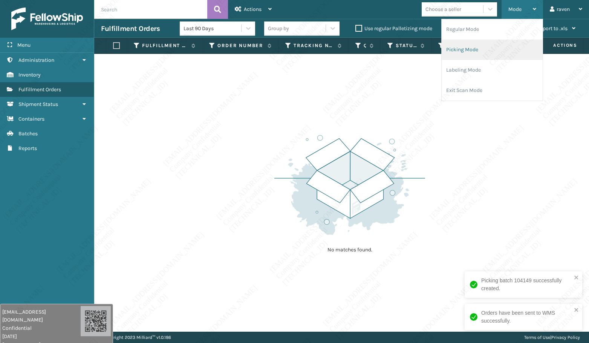
click at [501, 56] on li "Picking Mode" at bounding box center [491, 50] width 101 height 20
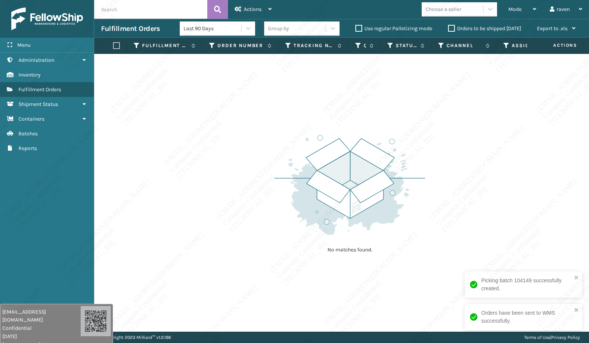
click at [475, 127] on div "No matches found." at bounding box center [341, 193] width 494 height 278
click at [476, 128] on div "No matches found." at bounding box center [341, 193] width 494 height 278
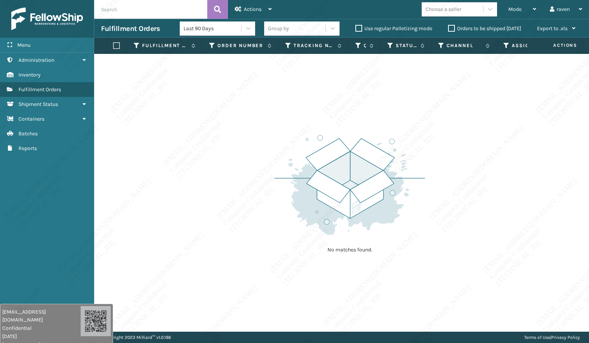
click at [476, 128] on div "No matches found." at bounding box center [341, 193] width 494 height 278
click at [477, 150] on div "No matches found." at bounding box center [341, 193] width 494 height 278
click at [511, 11] on span "Mode" at bounding box center [514, 9] width 13 height 6
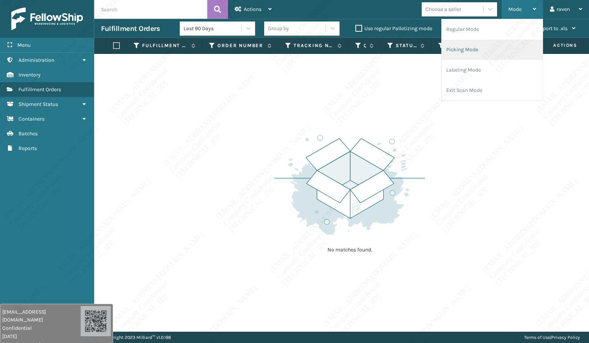
click at [494, 50] on li "Picking Mode" at bounding box center [491, 50] width 101 height 20
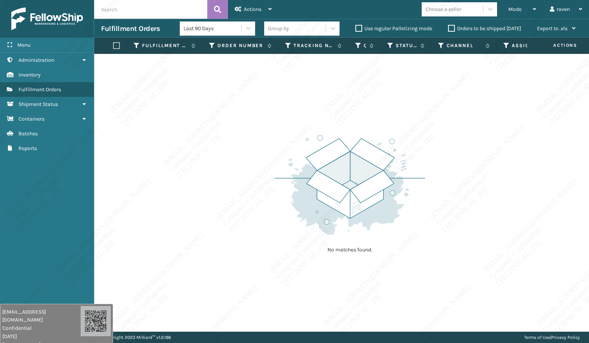
click at [480, 143] on div "No matches found." at bounding box center [341, 193] width 494 height 278
drag, startPoint x: 485, startPoint y: 145, endPoint x: 488, endPoint y: 148, distance: 4.6
click at [488, 148] on div "No matches found." at bounding box center [341, 193] width 494 height 278
click at [489, 149] on div "No matches found." at bounding box center [341, 193] width 494 height 278
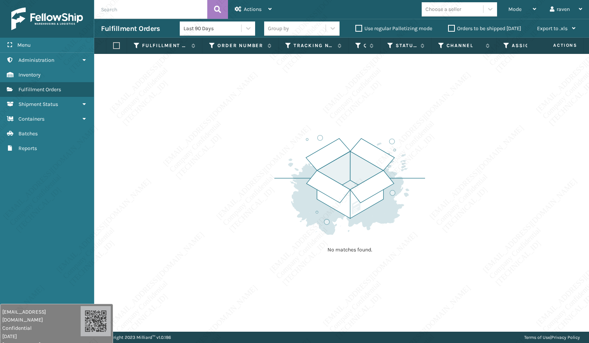
click at [489, 149] on div "No matches found." at bounding box center [341, 193] width 494 height 278
click at [490, 149] on div "No matches found." at bounding box center [341, 193] width 494 height 278
drag, startPoint x: 387, startPoint y: 119, endPoint x: 386, endPoint y: 105, distance: 14.0
click at [387, 116] on div "No matches found." at bounding box center [341, 193] width 494 height 278
click at [505, 7] on div "Mode Regular Mode Picking Mode Labeling Mode Exit Scan Mode" at bounding box center [521, 9] width 41 height 19
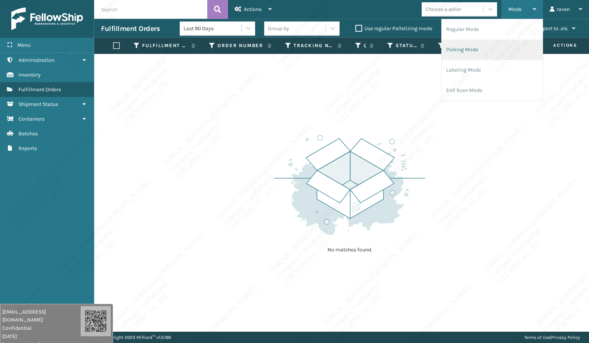
click at [493, 48] on li "Picking Mode" at bounding box center [491, 50] width 101 height 20
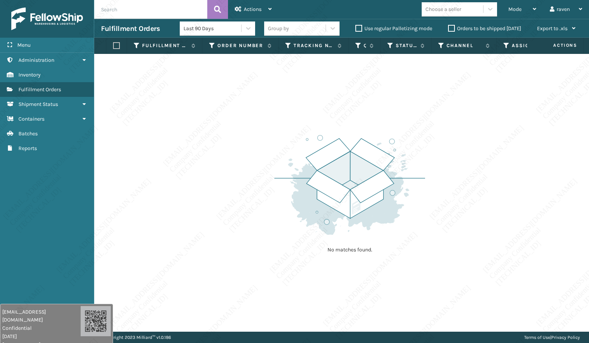
click at [466, 131] on div "No matches found." at bounding box center [341, 193] width 494 height 278
click at [466, 132] on div "No matches found." at bounding box center [341, 193] width 494 height 278
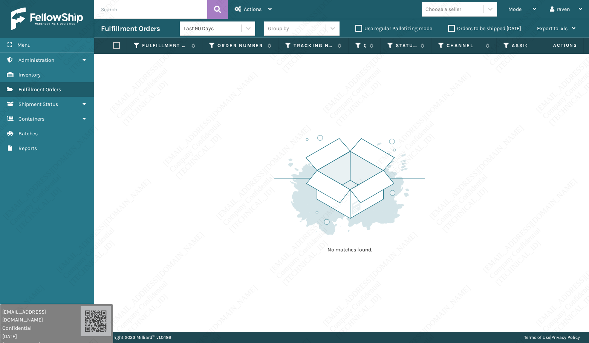
click at [482, 153] on div "No matches found." at bounding box center [341, 193] width 494 height 278
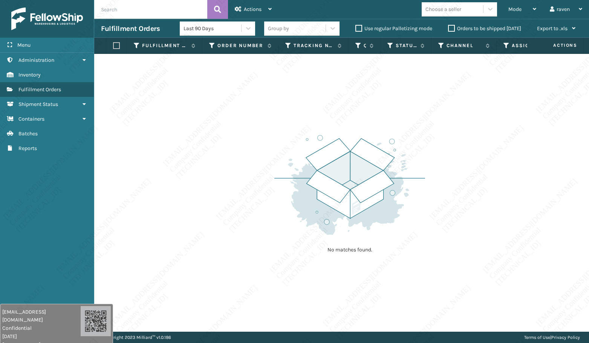
click at [482, 153] on div "No matches found." at bounding box center [341, 193] width 494 height 278
click at [482, 154] on div "No matches found." at bounding box center [341, 193] width 494 height 278
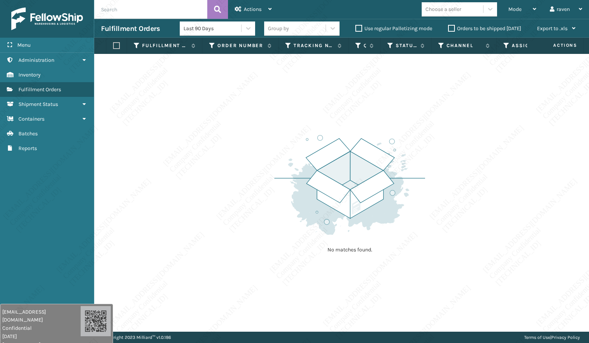
click at [481, 155] on div "No matches found." at bounding box center [341, 193] width 494 height 278
click at [482, 155] on div "No matches found." at bounding box center [341, 193] width 494 height 278
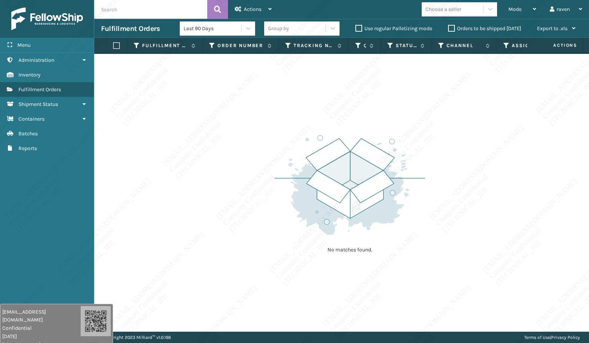
click at [482, 155] on div "No matches found." at bounding box center [341, 193] width 494 height 278
click at [389, 181] on img at bounding box center [349, 185] width 151 height 104
click at [409, 207] on img at bounding box center [349, 185] width 151 height 104
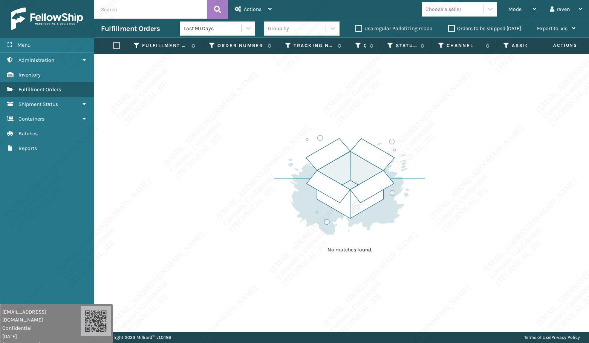
click at [409, 207] on img at bounding box center [349, 185] width 151 height 104
click at [410, 207] on img at bounding box center [349, 185] width 151 height 104
click at [410, 206] on img at bounding box center [349, 185] width 151 height 104
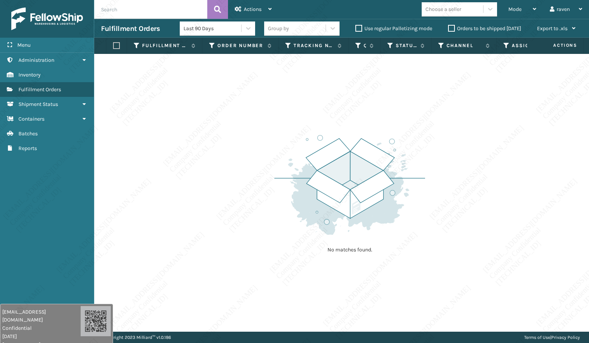
click at [410, 206] on img at bounding box center [349, 185] width 151 height 104
click at [418, 207] on img at bounding box center [349, 185] width 151 height 104
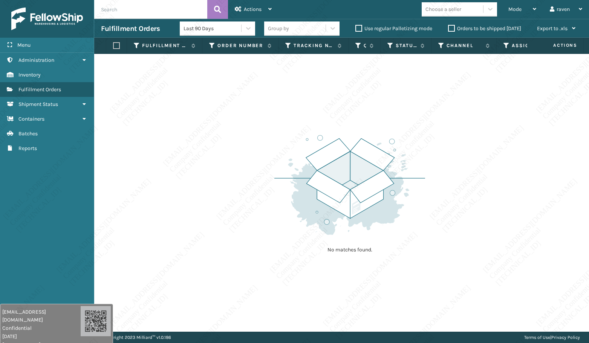
click at [418, 207] on img at bounding box center [349, 185] width 151 height 104
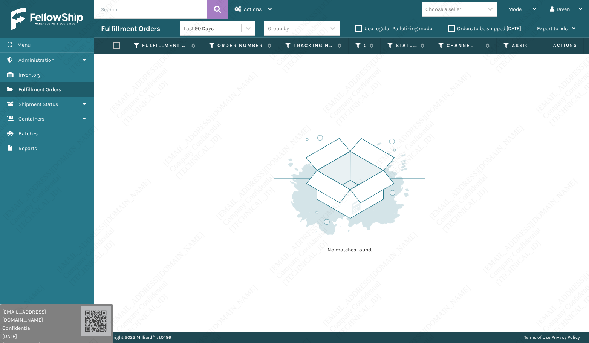
click at [418, 207] on img at bounding box center [349, 185] width 151 height 104
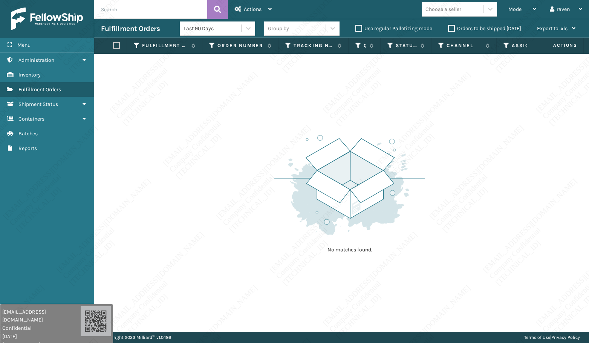
click at [418, 207] on img at bounding box center [349, 185] width 151 height 104
click at [409, 210] on img at bounding box center [349, 185] width 151 height 104
click at [515, 6] on div "Mode" at bounding box center [522, 9] width 28 height 19
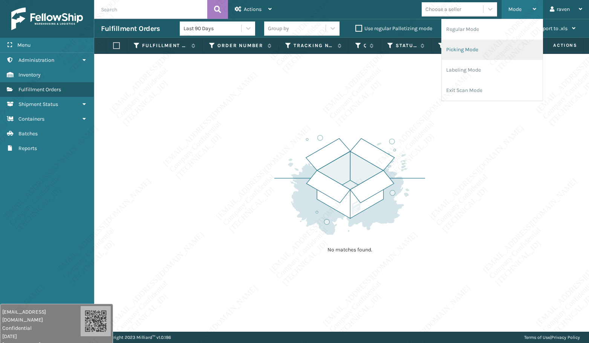
click at [492, 45] on li "Picking Mode" at bounding box center [491, 50] width 101 height 20
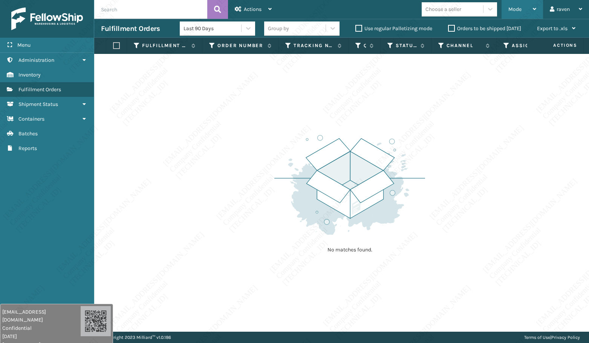
click at [511, 6] on div "Mode" at bounding box center [522, 9] width 28 height 19
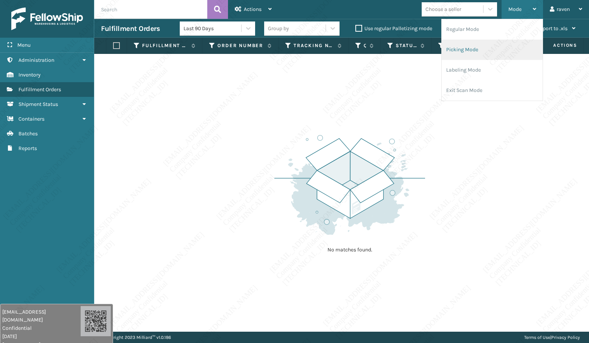
click at [490, 54] on li "Picking Mode" at bounding box center [491, 50] width 101 height 20
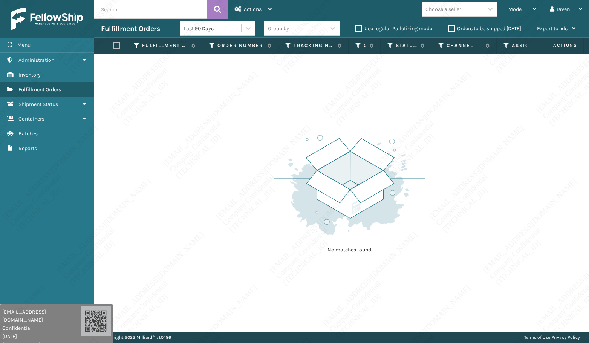
click at [420, 245] on div "No matches found." at bounding box center [349, 193] width 151 height 139
click at [517, 9] on span "Mode" at bounding box center [514, 9] width 13 height 6
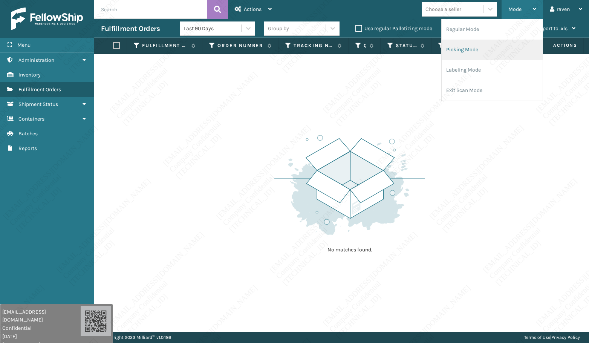
click at [492, 53] on li "Picking Mode" at bounding box center [491, 50] width 101 height 20
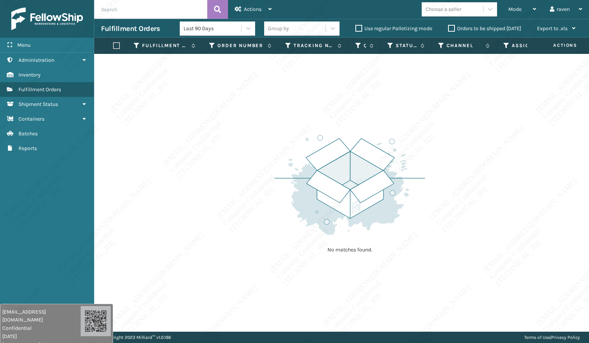
click at [170, 171] on div "No matches found." at bounding box center [341, 193] width 494 height 278
click at [436, 239] on div "No matches found." at bounding box center [341, 193] width 494 height 278
click at [563, 122] on div "No matches found." at bounding box center [341, 193] width 494 height 278
click at [556, 138] on div "No matches found." at bounding box center [341, 193] width 494 height 278
click at [372, 168] on img at bounding box center [349, 185] width 151 height 104
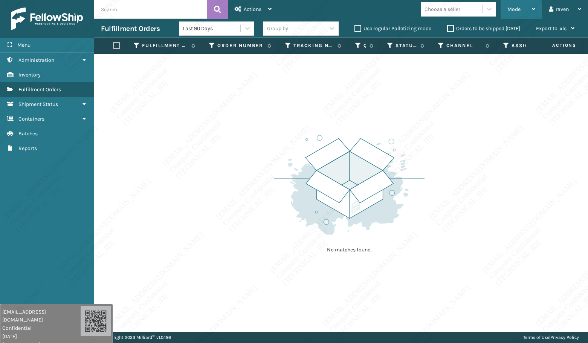
click at [516, 8] on span "Mode" at bounding box center [513, 9] width 13 height 6
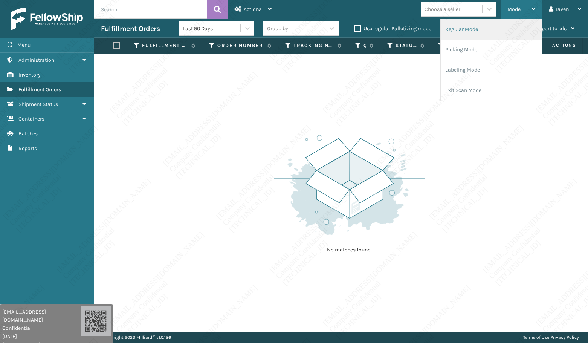
click at [493, 28] on li "Regular Mode" at bounding box center [491, 29] width 101 height 20
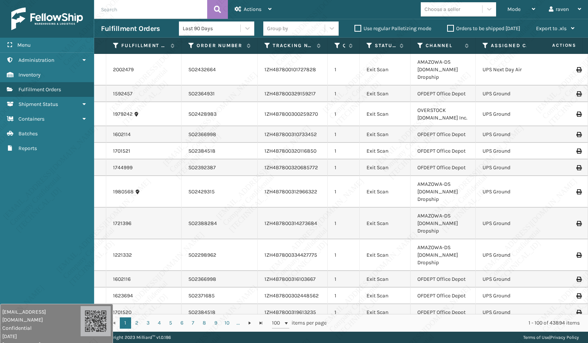
click at [131, 12] on input "text" at bounding box center [150, 9] width 113 height 19
paste input "SO2435871"
type input "SO2435871"
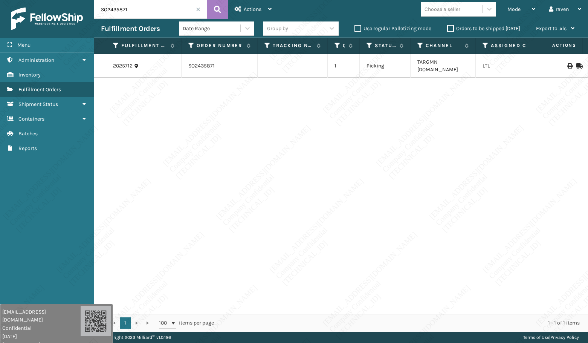
click at [194, 63] on td "SO2435871" at bounding box center [220, 66] width 76 height 24
click at [121, 62] on link "2025712" at bounding box center [123, 66] width 20 height 8
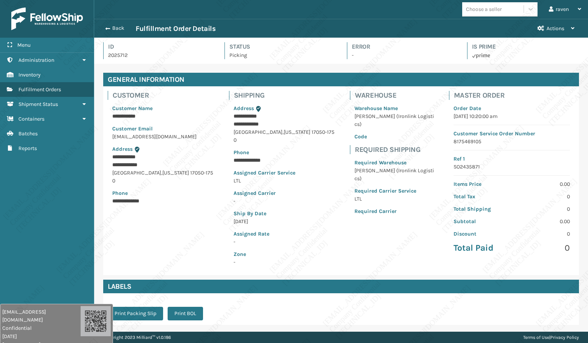
scroll to position [18, 494]
click at [30, 88] on span "Fulfillment Orders" at bounding box center [39, 89] width 43 height 6
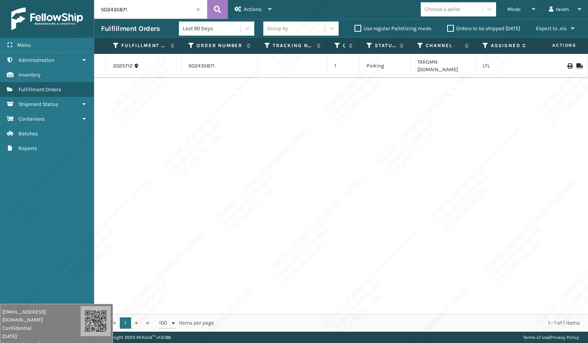
click at [197, 12] on input "SO2435871" at bounding box center [150, 9] width 113 height 19
click at [199, 8] on span at bounding box center [198, 9] width 5 height 5
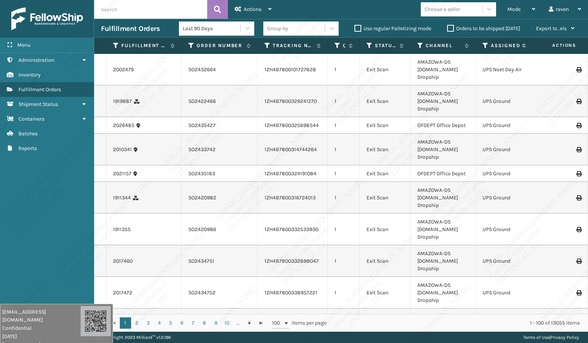
click at [509, 10] on span "Mode" at bounding box center [513, 9] width 13 height 6
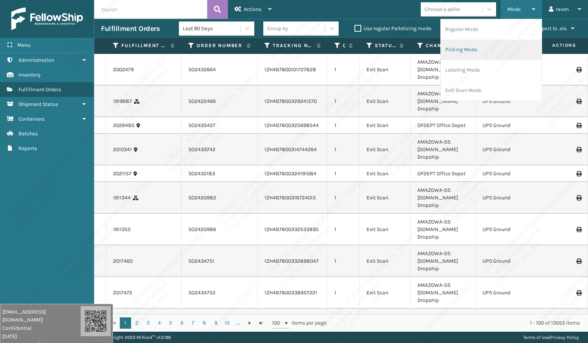
click at [496, 47] on li "Picking Mode" at bounding box center [491, 50] width 101 height 20
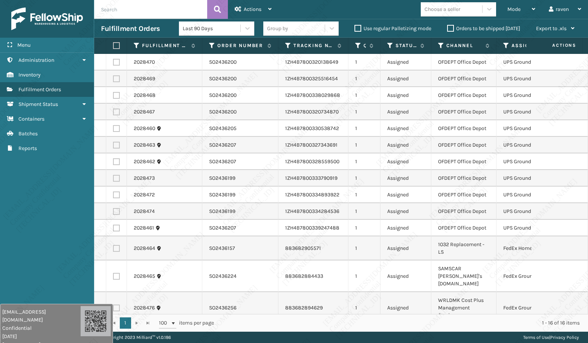
click at [502, 45] on th "Assigned Carrier Service" at bounding box center [532, 46] width 72 height 16
click at [503, 45] on icon at bounding box center [506, 45] width 6 height 7
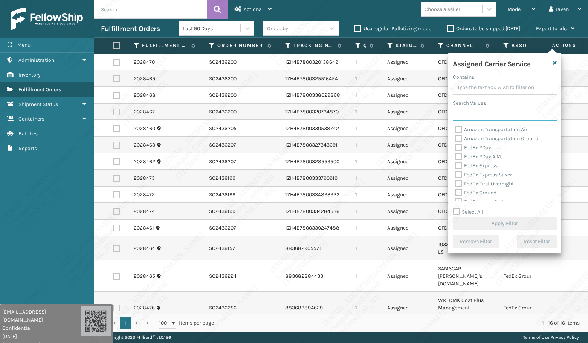
click at [474, 113] on input "Search Values" at bounding box center [505, 114] width 104 height 14
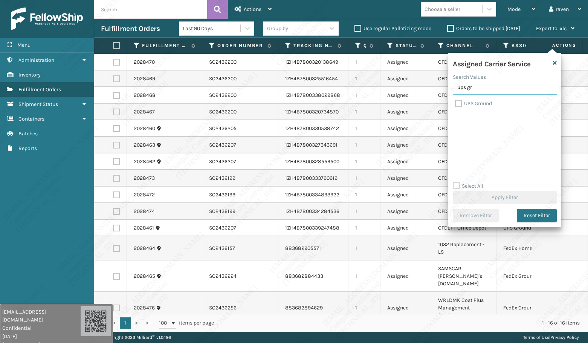
type input "ups gr"
click at [473, 101] on label "UPS Ground" at bounding box center [473, 103] width 37 height 6
click at [455, 101] on input "UPS Ground" at bounding box center [455, 101] width 0 height 5
checkbox input "true"
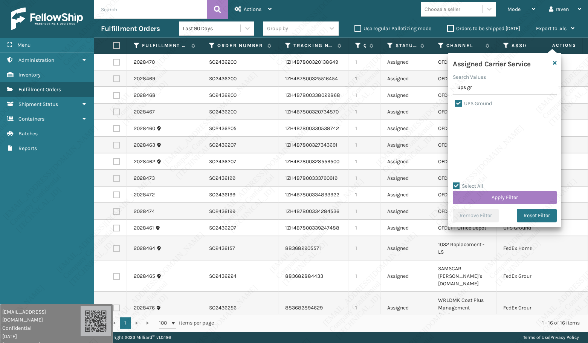
click at [511, 186] on div "Select All Apply Filter" at bounding box center [505, 193] width 104 height 23
click at [511, 193] on button "Apply Filter" at bounding box center [505, 198] width 104 height 14
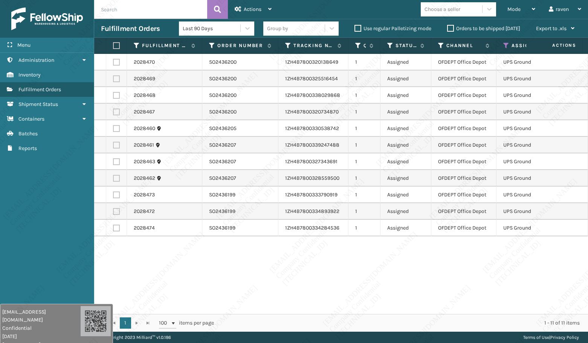
click at [113, 47] on label at bounding box center [115, 45] width 5 height 7
click at [113, 47] on input "checkbox" at bounding box center [113, 45] width 0 height 5
checkbox input "true"
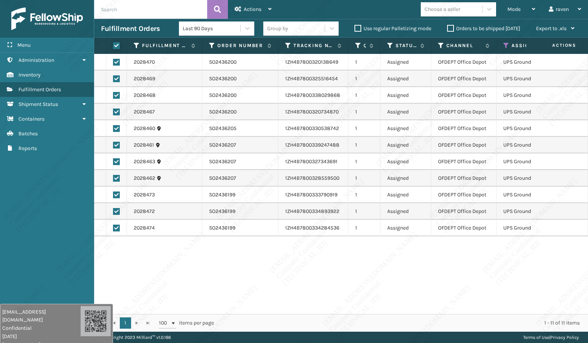
checkbox input "true"
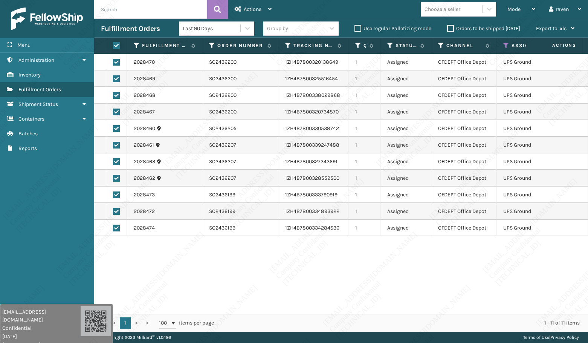
checkbox input "true"
click at [249, 6] on span "Actions" at bounding box center [253, 9] width 18 height 6
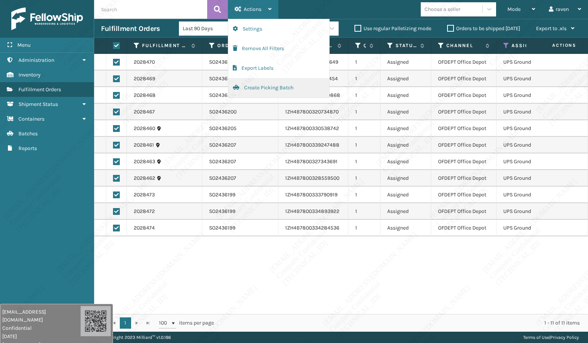
click at [247, 89] on button "Create Picking Batch" at bounding box center [278, 88] width 101 height 20
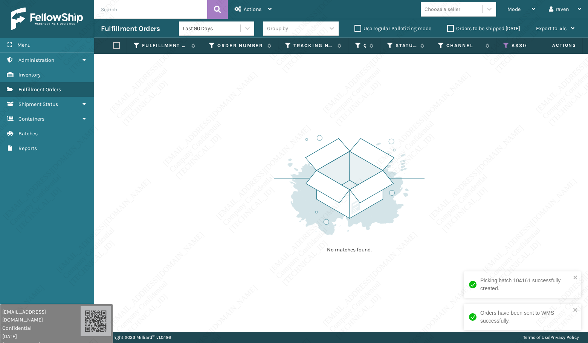
click at [505, 46] on icon at bounding box center [506, 45] width 6 height 7
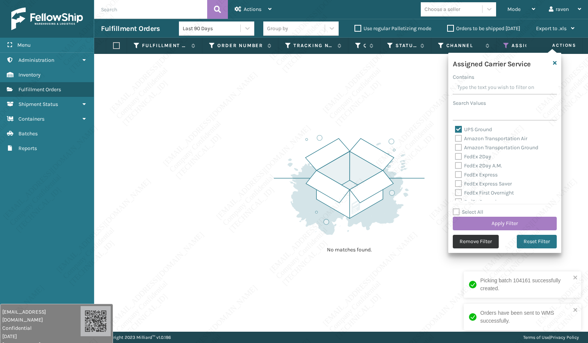
click at [478, 241] on button "Remove Filter" at bounding box center [476, 242] width 46 height 14
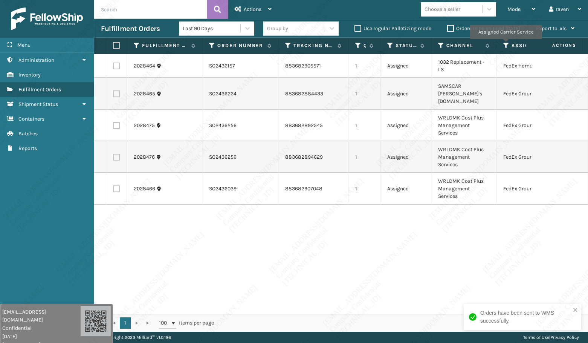
click at [505, 44] on icon at bounding box center [506, 45] width 6 height 7
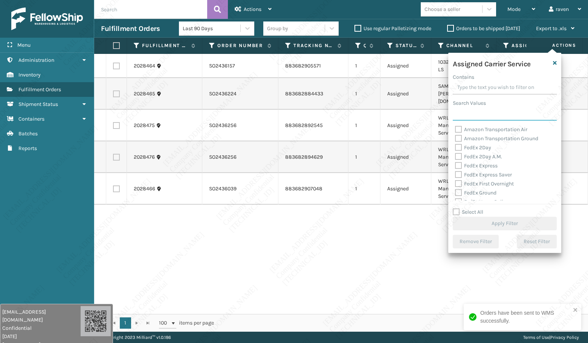
click at [491, 115] on input "Search Values" at bounding box center [505, 114] width 104 height 14
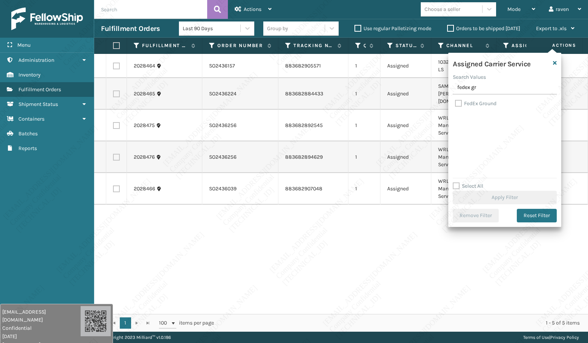
click at [482, 103] on label "FedEx Ground" at bounding box center [475, 103] width 41 height 6
click at [455, 103] on input "FedEx Ground" at bounding box center [455, 101] width 0 height 5
click at [517, 193] on button "Apply Filter" at bounding box center [505, 198] width 104 height 14
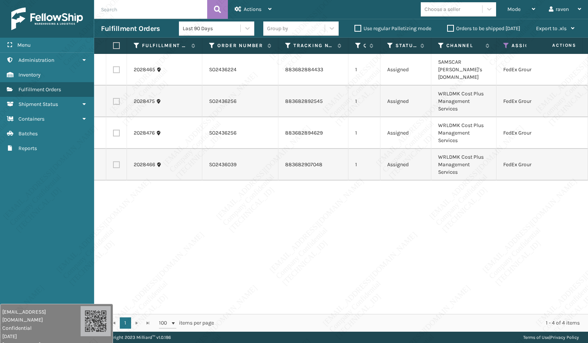
click at [117, 45] on label at bounding box center [115, 45] width 5 height 7
click at [113, 45] on input "checkbox" at bounding box center [113, 45] width 0 height 5
click at [253, 11] on span "Actions" at bounding box center [253, 9] width 18 height 6
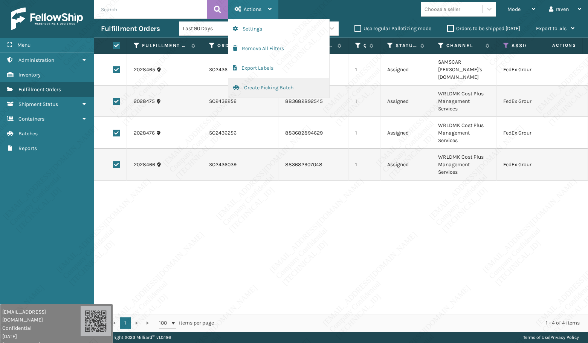
click at [260, 90] on button "Create Picking Batch" at bounding box center [278, 88] width 101 height 20
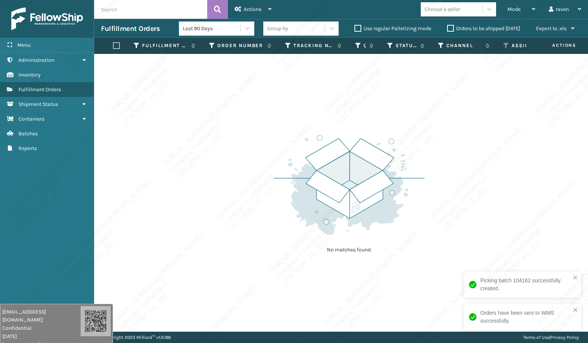
click at [505, 44] on icon at bounding box center [506, 45] width 6 height 7
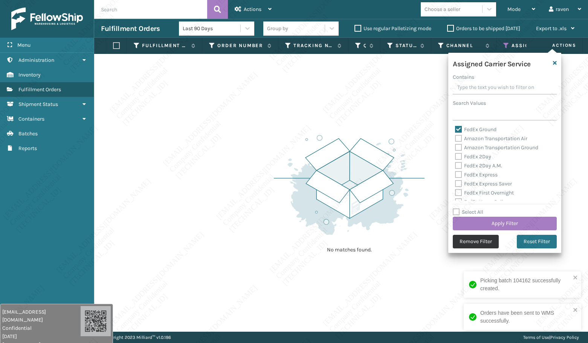
click at [490, 236] on button "Remove Filter" at bounding box center [476, 242] width 46 height 14
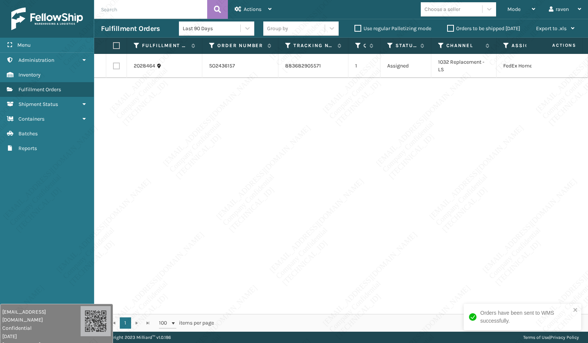
click at [115, 44] on label at bounding box center [115, 45] width 5 height 7
click at [113, 44] on input "checkbox" at bounding box center [113, 45] width 0 height 5
click at [259, 11] on span "Actions" at bounding box center [253, 9] width 18 height 6
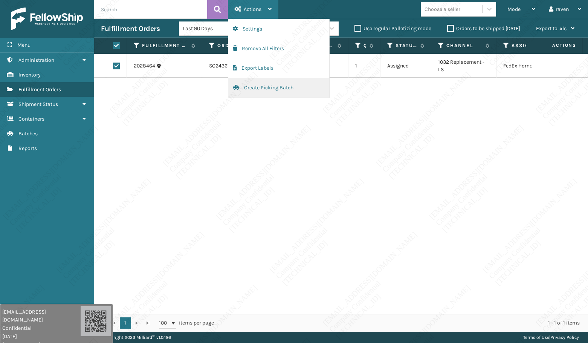
click at [259, 85] on button "Create Picking Batch" at bounding box center [278, 88] width 101 height 20
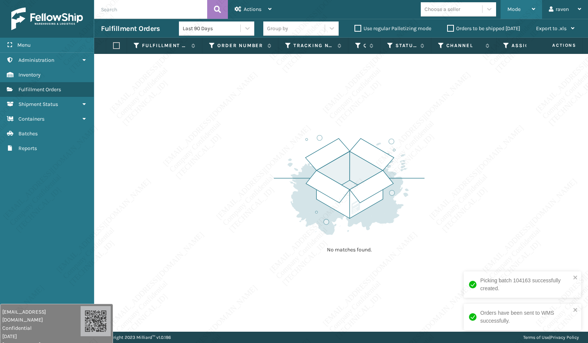
click at [511, 8] on span "Mode" at bounding box center [513, 9] width 13 height 6
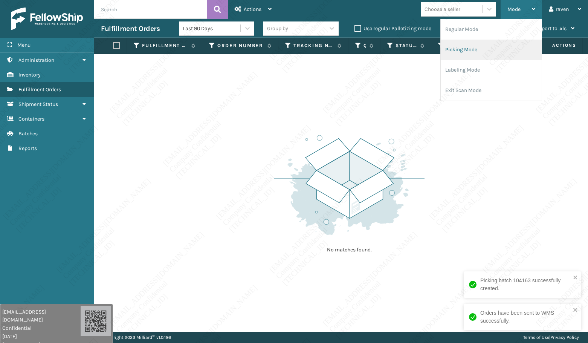
click at [488, 51] on li "Picking Mode" at bounding box center [491, 50] width 101 height 20
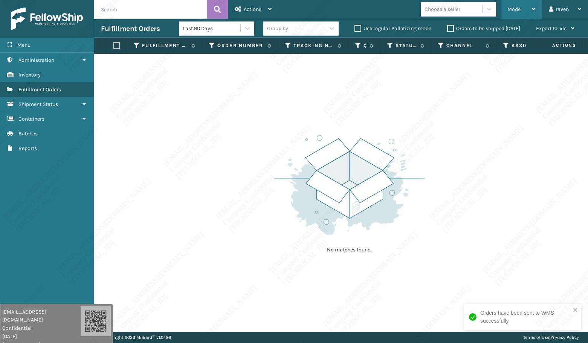
click at [509, 12] on div "Mode" at bounding box center [521, 9] width 28 height 19
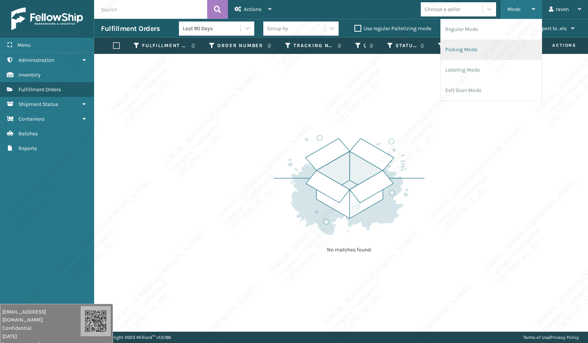
click at [489, 49] on li "Picking Mode" at bounding box center [491, 50] width 101 height 20
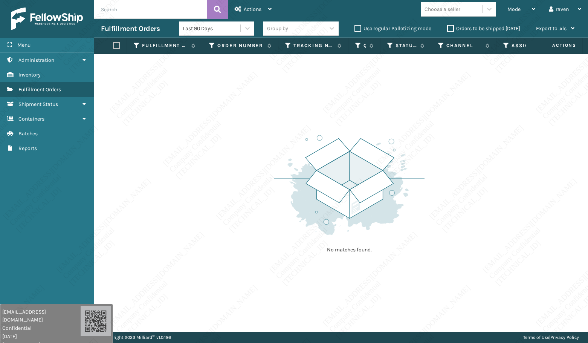
click at [492, 194] on div "No matches found." at bounding box center [341, 193] width 494 height 278
click at [456, 215] on div "No matches found." at bounding box center [341, 193] width 494 height 278
click at [462, 201] on div "No matches found." at bounding box center [341, 193] width 494 height 278
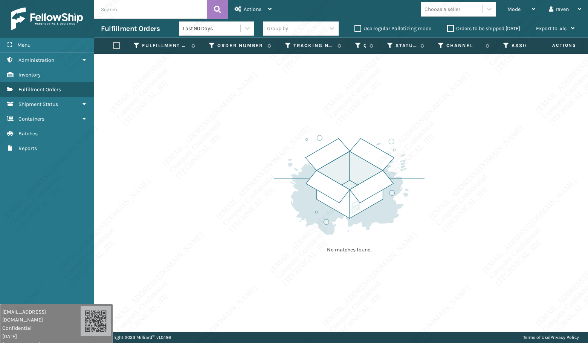
click at [462, 201] on div "No matches found." at bounding box center [341, 193] width 494 height 278
click at [463, 201] on div "No matches found." at bounding box center [341, 193] width 494 height 278
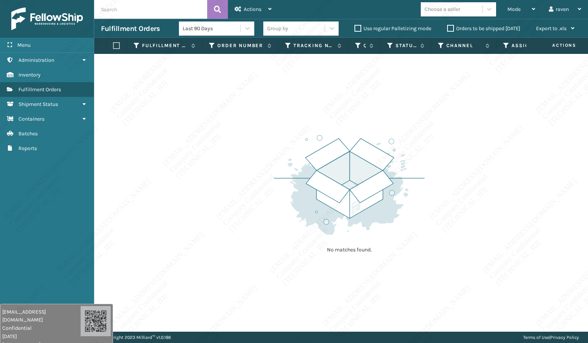
click at [463, 201] on div "No matches found." at bounding box center [341, 193] width 494 height 278
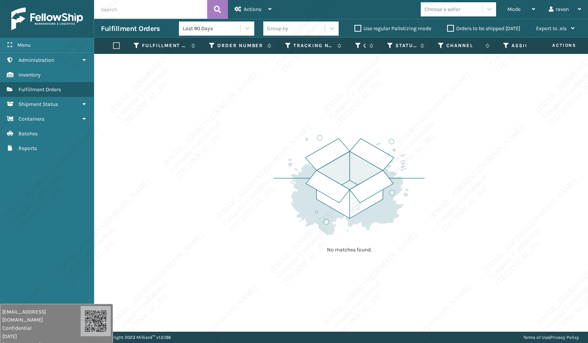
click at [463, 201] on div "No matches found." at bounding box center [341, 193] width 494 height 278
click at [462, 201] on div "No matches found." at bounding box center [341, 193] width 494 height 278
click at [463, 201] on div "No matches found." at bounding box center [341, 193] width 494 height 278
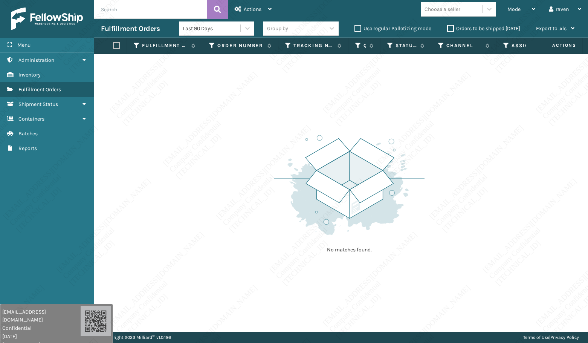
click at [463, 201] on div "No matches found." at bounding box center [341, 193] width 494 height 278
click at [340, 151] on img at bounding box center [349, 185] width 151 height 104
drag, startPoint x: 340, startPoint y: 151, endPoint x: 338, endPoint y: 157, distance: 6.3
click at [340, 151] on img at bounding box center [349, 185] width 151 height 104
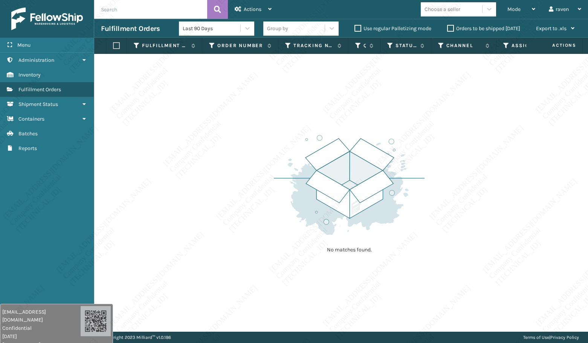
click at [522, 191] on div "No matches found." at bounding box center [341, 193] width 494 height 278
click at [524, 189] on div "No matches found." at bounding box center [341, 193] width 494 height 278
click at [523, 170] on div "No matches found." at bounding box center [341, 193] width 494 height 278
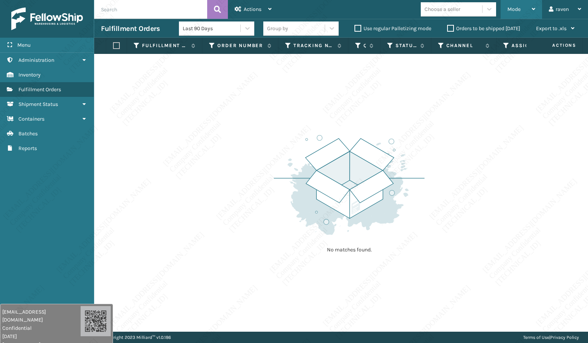
click at [505, 7] on div "Mode Regular Mode Picking Mode Labeling Mode Exit Scan Mode" at bounding box center [520, 9] width 41 height 19
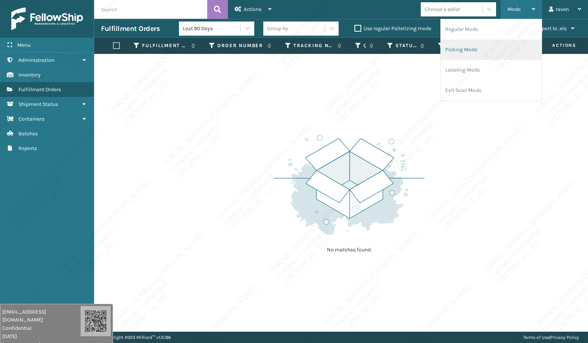
click at [462, 50] on li "Picking Mode" at bounding box center [491, 50] width 101 height 20
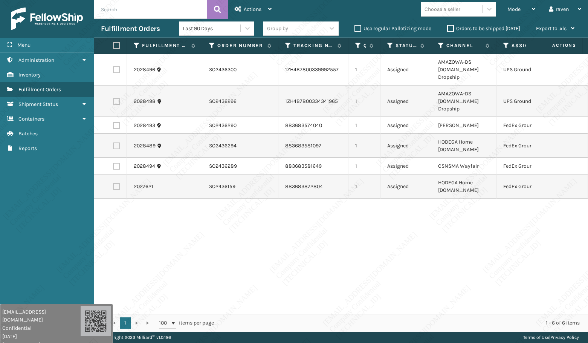
click at [323, 249] on div "2028496 SO2436300 1ZH4B7800339992557 1 Assigned AMAZOWA-DS [DOMAIN_NAME] Dropsh…" at bounding box center [341, 184] width 494 height 260
click at [506, 43] on icon at bounding box center [506, 45] width 6 height 7
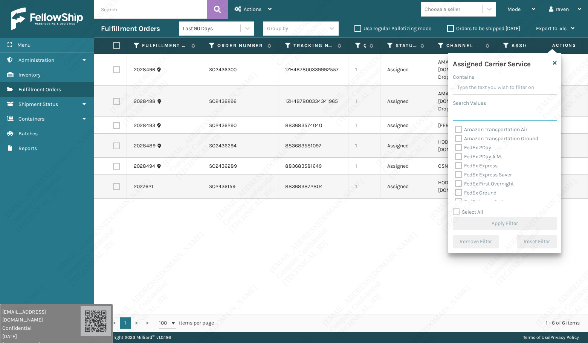
click at [474, 119] on input "Search Values" at bounding box center [505, 114] width 104 height 14
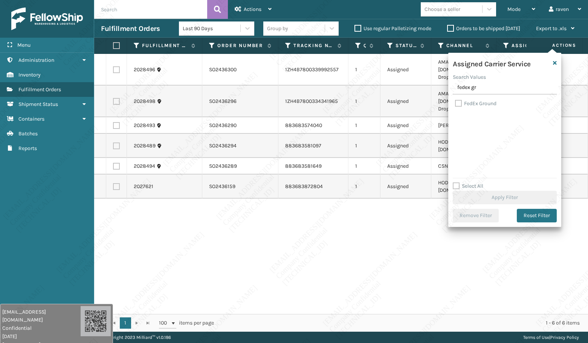
click at [482, 104] on label "FedEx Ground" at bounding box center [475, 103] width 41 height 6
click at [455, 104] on input "FedEx Ground" at bounding box center [455, 101] width 0 height 5
click at [504, 201] on button "Apply Filter" at bounding box center [505, 198] width 104 height 14
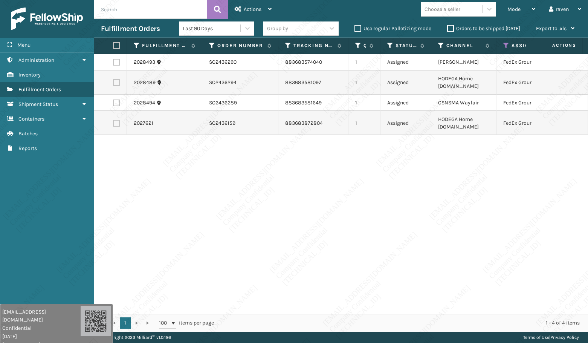
click at [114, 45] on label at bounding box center [115, 45] width 5 height 7
click at [113, 45] on input "checkbox" at bounding box center [113, 45] width 0 height 5
click at [245, 5] on div "Actions" at bounding box center [253, 9] width 37 height 19
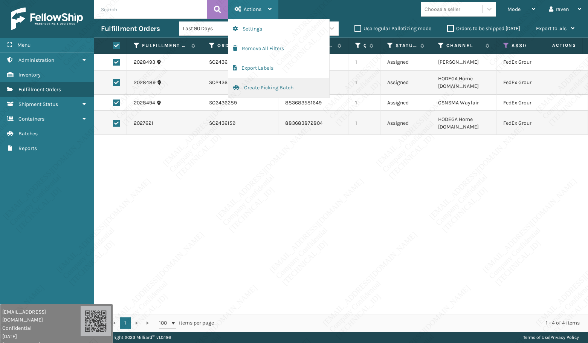
click at [260, 92] on button "Create Picking Batch" at bounding box center [278, 88] width 101 height 20
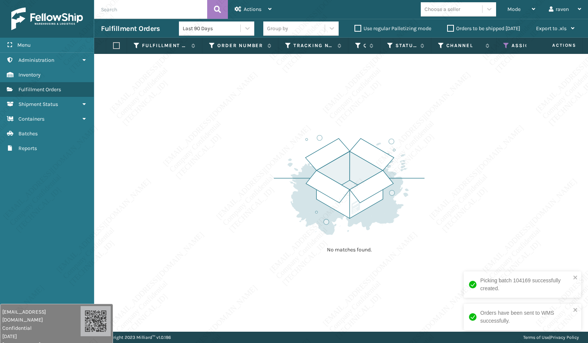
click at [505, 46] on icon at bounding box center [506, 45] width 6 height 7
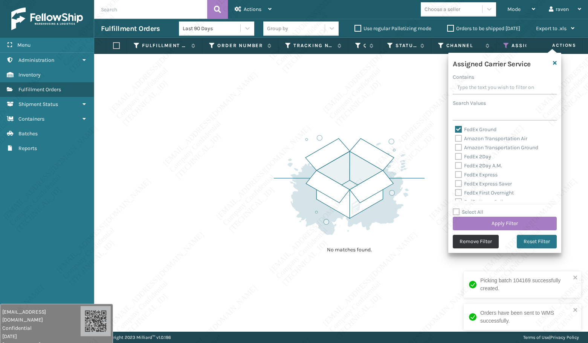
click at [488, 239] on button "Remove Filter" at bounding box center [476, 242] width 46 height 14
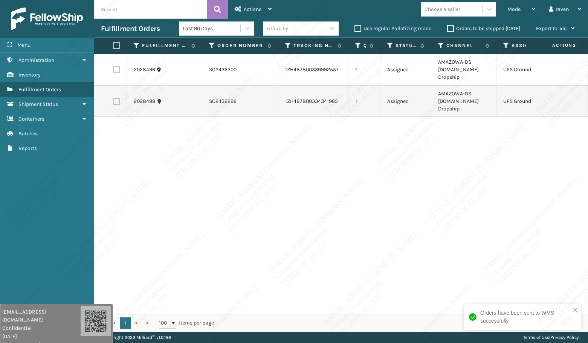
click at [115, 44] on label at bounding box center [115, 45] width 5 height 7
click at [113, 44] on input "checkbox" at bounding box center [113, 45] width 0 height 5
click at [250, 8] on span "Actions" at bounding box center [253, 9] width 18 height 6
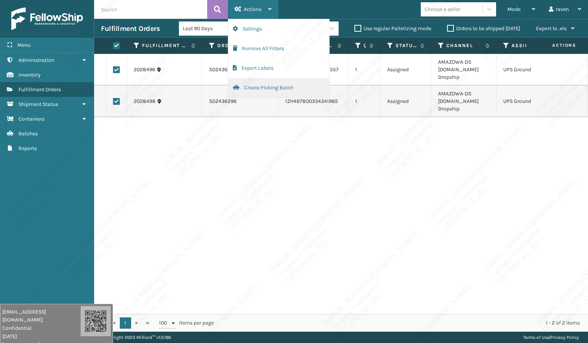
click at [258, 89] on button "Create Picking Batch" at bounding box center [278, 88] width 101 height 20
